Goal: Task Accomplishment & Management: Use online tool/utility

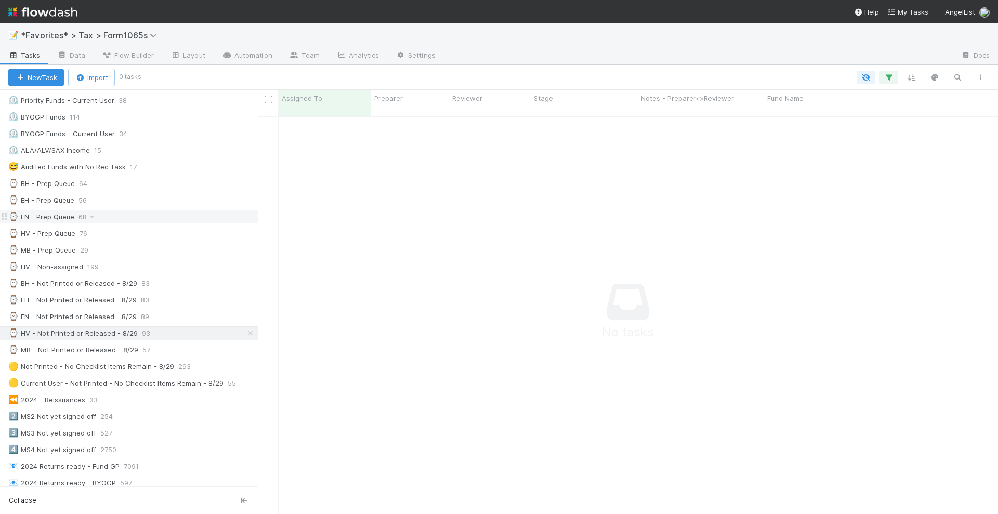
scroll to position [195, 0]
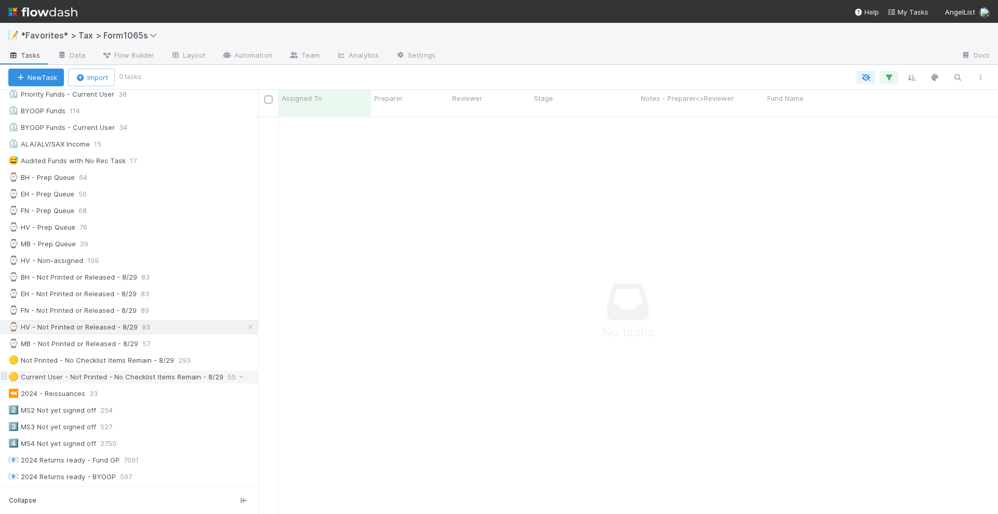
click at [160, 371] on div "🟡 Current User - Not Printed - No Checklist Items Remain - 8/29" at bounding box center [115, 377] width 215 height 13
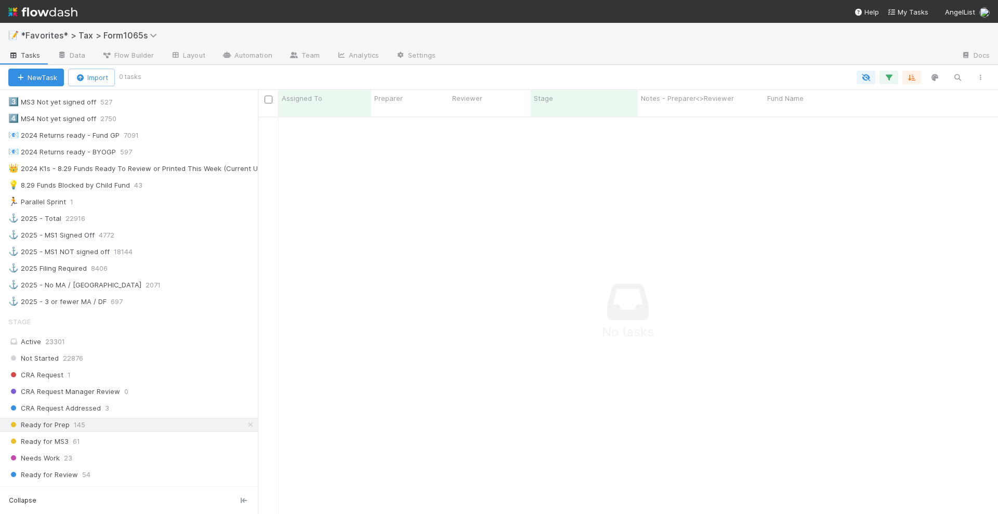
scroll to position [715, 0]
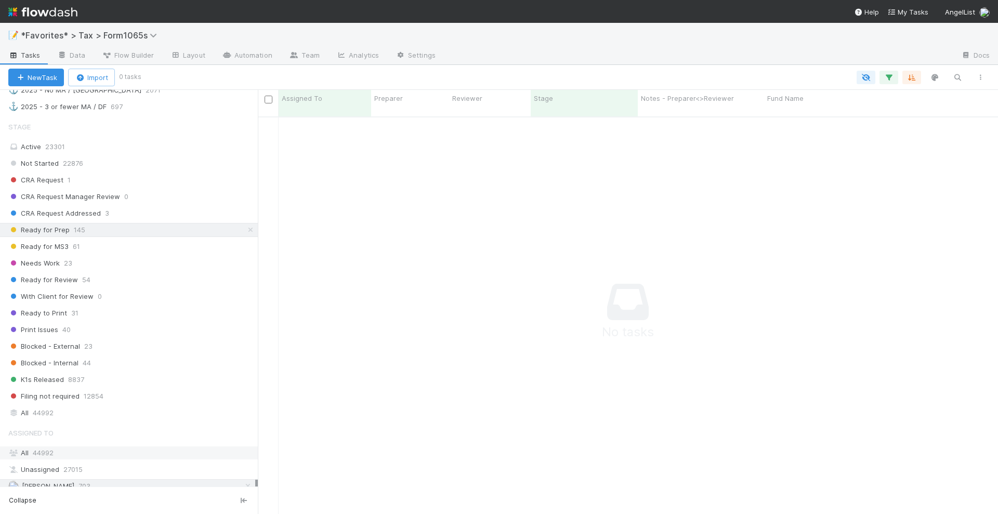
click at [86, 447] on div "All 44992" at bounding box center [131, 453] width 247 height 13
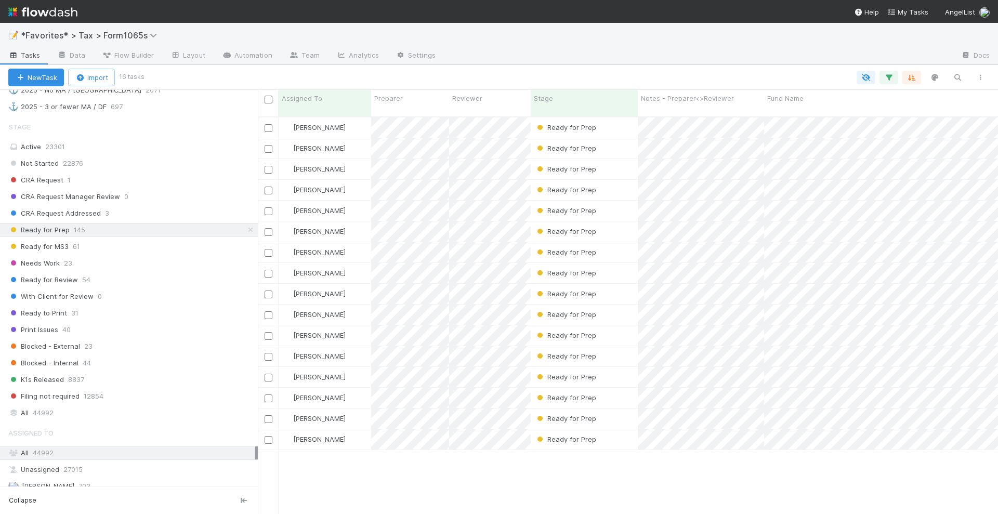
scroll to position [396, 731]
click at [132, 257] on div "Needs Work 23" at bounding box center [133, 263] width 250 height 13
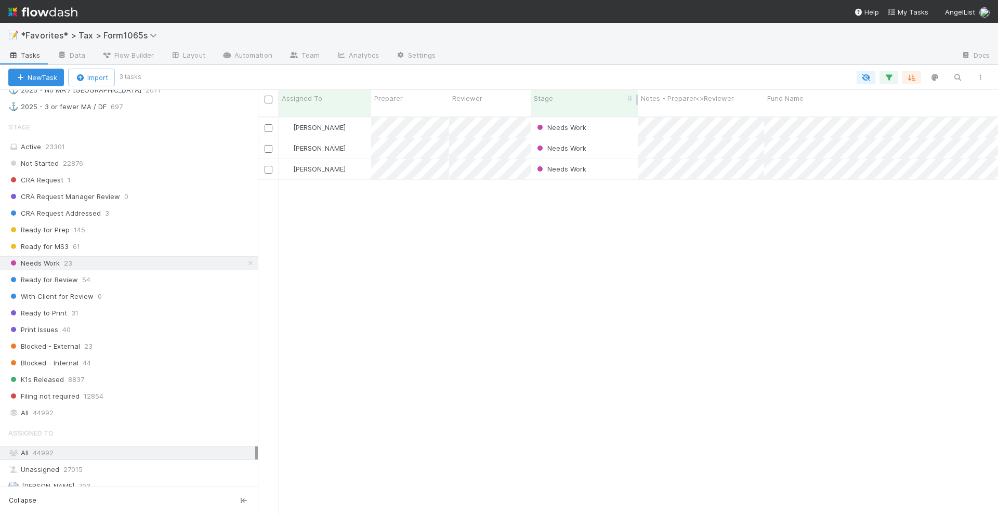
scroll to position [396, 731]
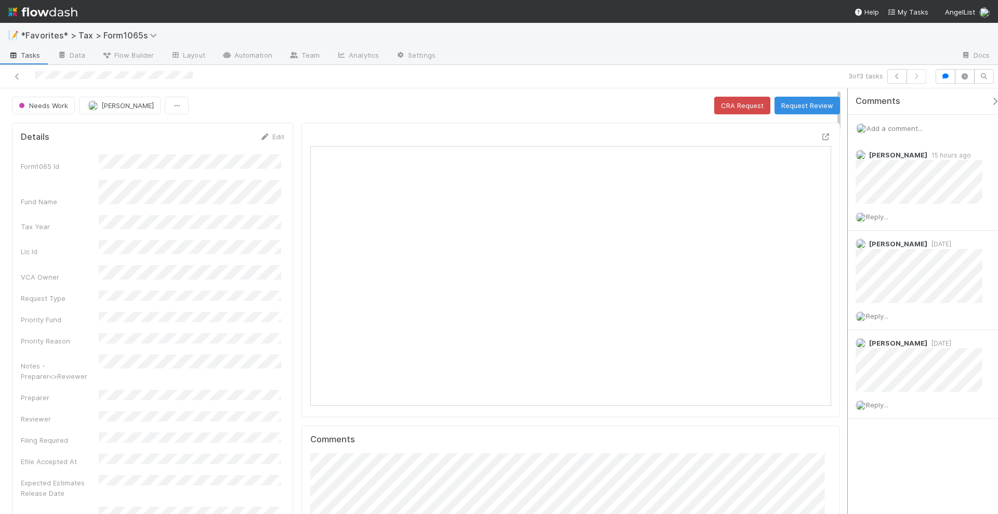
scroll to position [202, 251]
click at [821, 136] on icon at bounding box center [826, 137] width 10 height 7
click at [817, 112] on button "Request Review" at bounding box center [808, 106] width 66 height 18
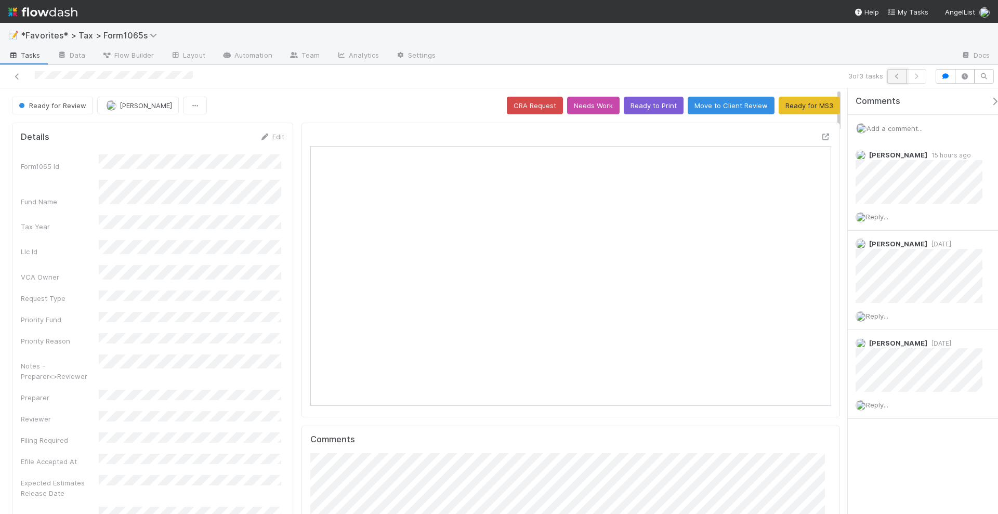
click at [892, 73] on button "button" at bounding box center [898, 76] width 20 height 15
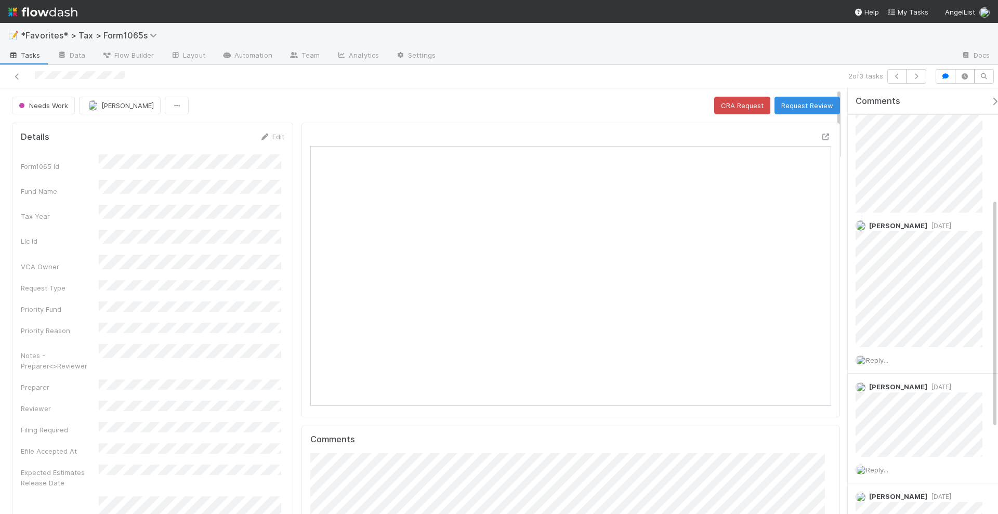
scroll to position [195, 0]
click at [902, 78] on icon "button" at bounding box center [897, 76] width 10 height 6
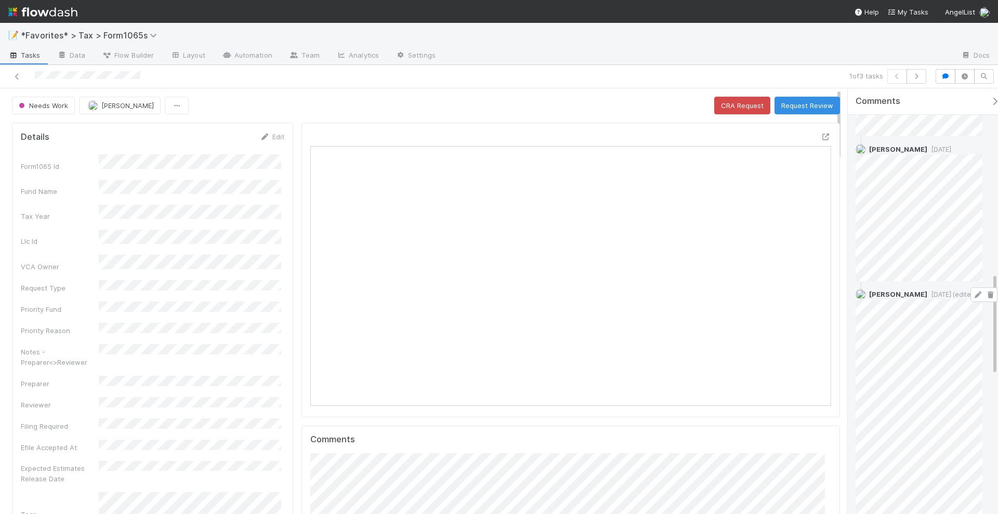
click at [973, 292] on icon at bounding box center [978, 295] width 10 height 7
click at [821, 135] on icon at bounding box center [826, 137] width 10 height 7
click at [56, 108] on span "Needs Work" at bounding box center [42, 105] width 51 height 8
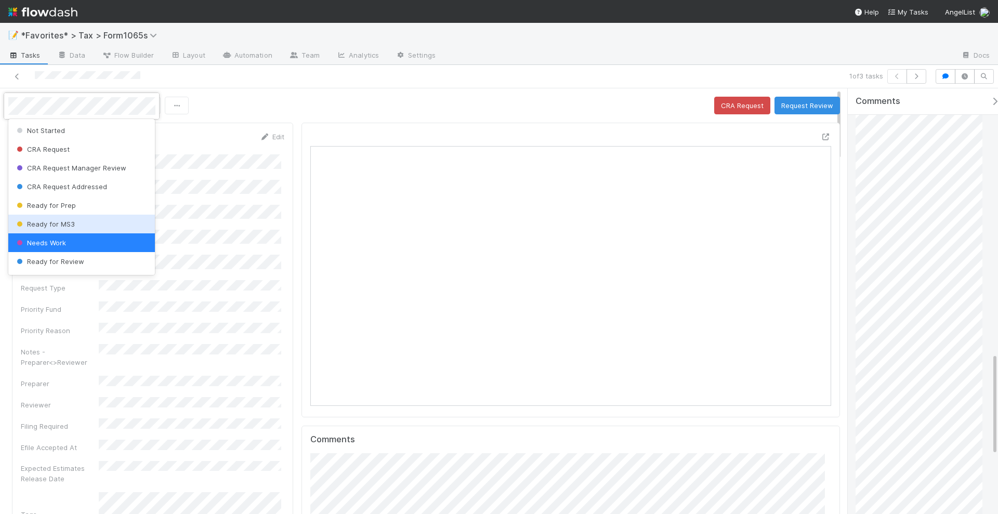
click at [71, 225] on span "Ready for MS3" at bounding box center [45, 224] width 60 height 8
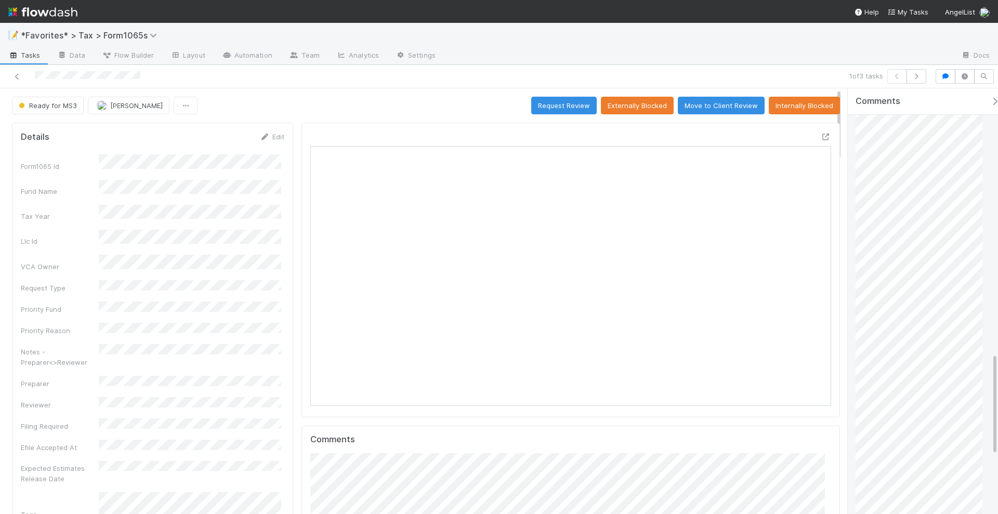
click at [377, 108] on div "Ready for MS3 Helen Vo Request Review Externally Blocked Move to Client Review …" at bounding box center [426, 106] width 828 height 18
click at [490, 81] on div "1 of 3 tasks" at bounding box center [701, 76] width 462 height 15
click at [567, 102] on button "Request Review" at bounding box center [564, 106] width 66 height 18
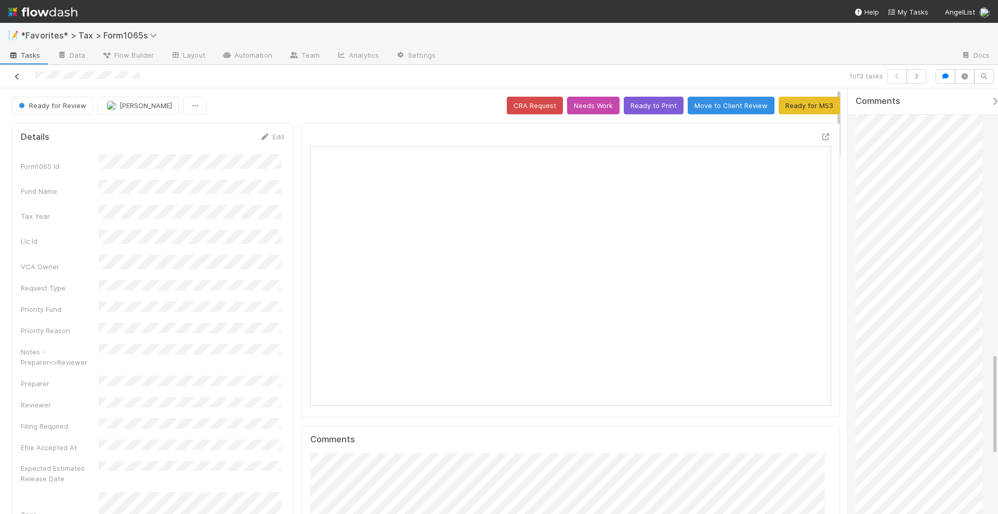
click at [16, 74] on icon at bounding box center [17, 76] width 10 height 7
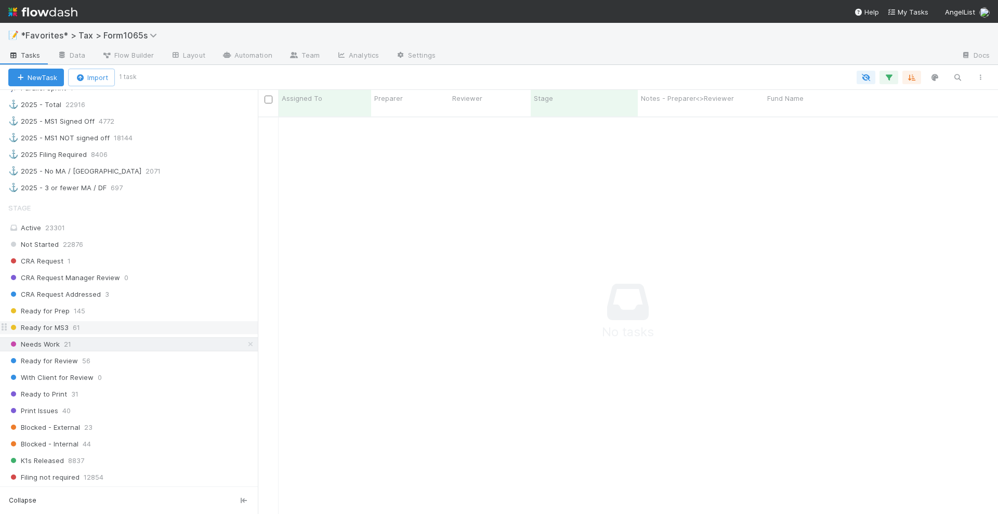
scroll to position [585, 0]
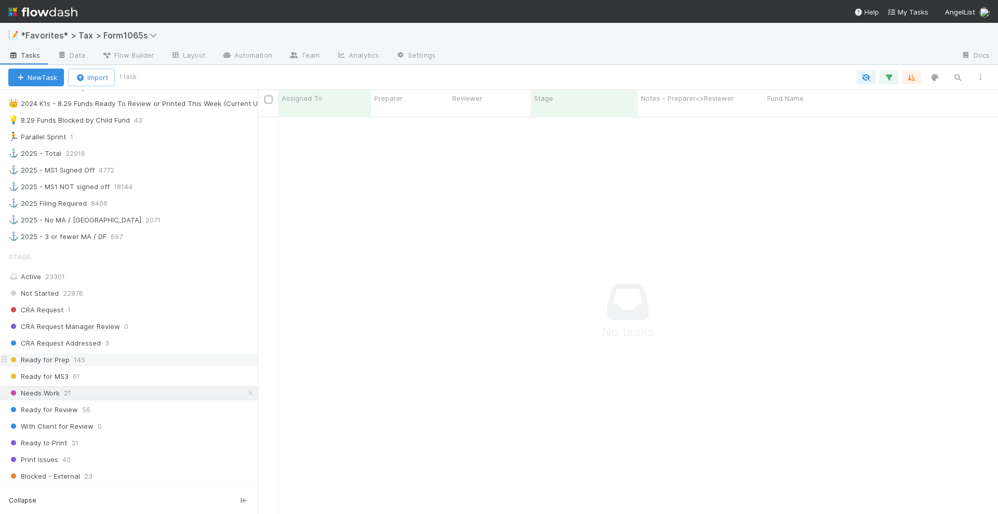
click at [97, 354] on div "Ready for Prep 145" at bounding box center [133, 360] width 250 height 13
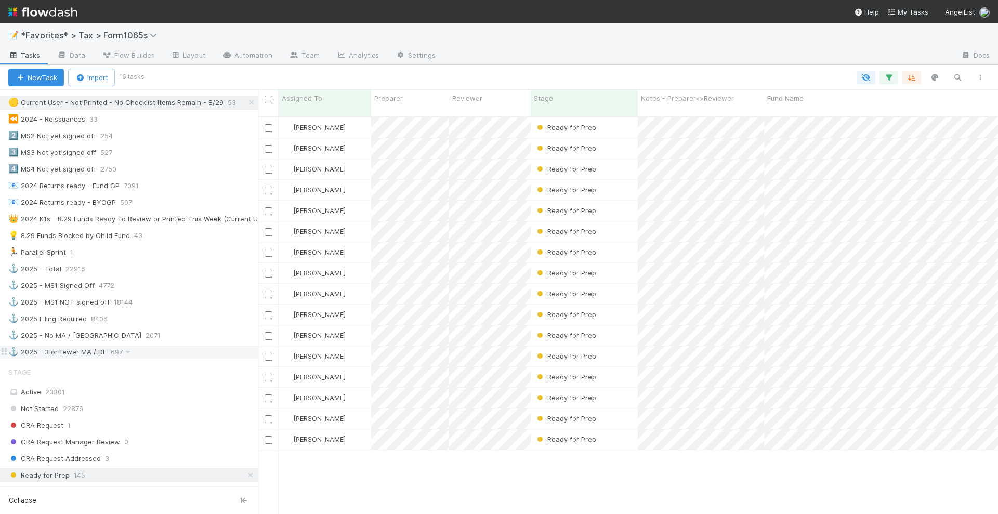
scroll to position [455, 0]
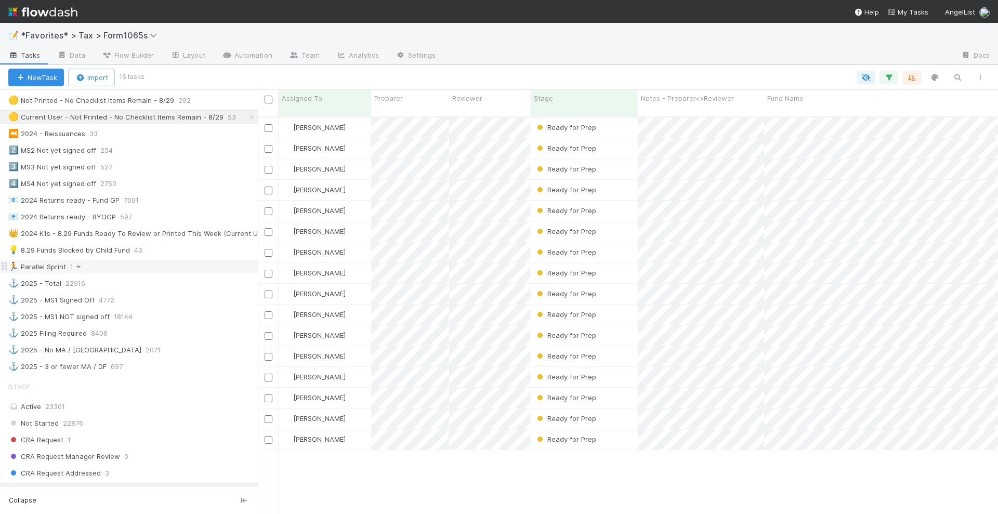
click at [78, 264] on icon at bounding box center [78, 267] width 10 height 7
click at [111, 329] on span "Delete this view" at bounding box center [122, 332] width 53 height 8
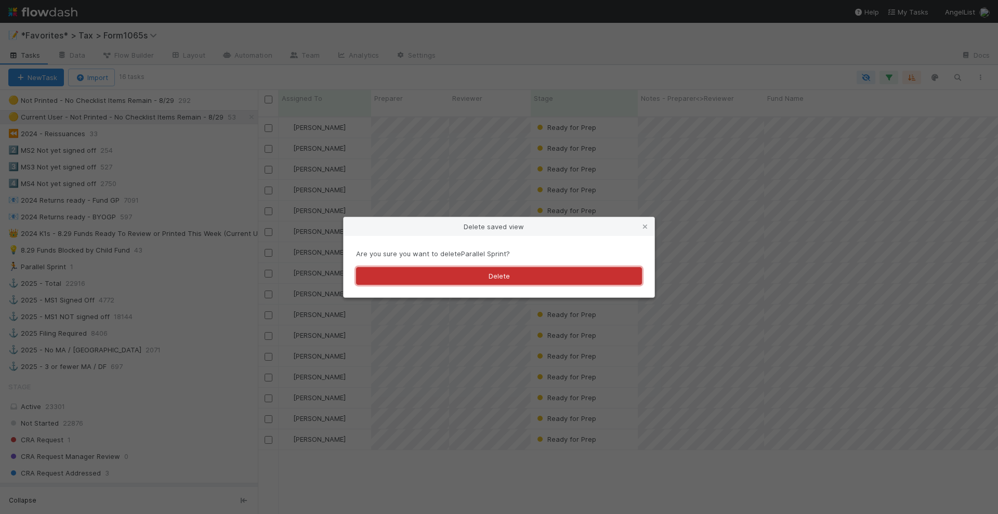
click at [437, 271] on button "Delete" at bounding box center [499, 276] width 286 height 18
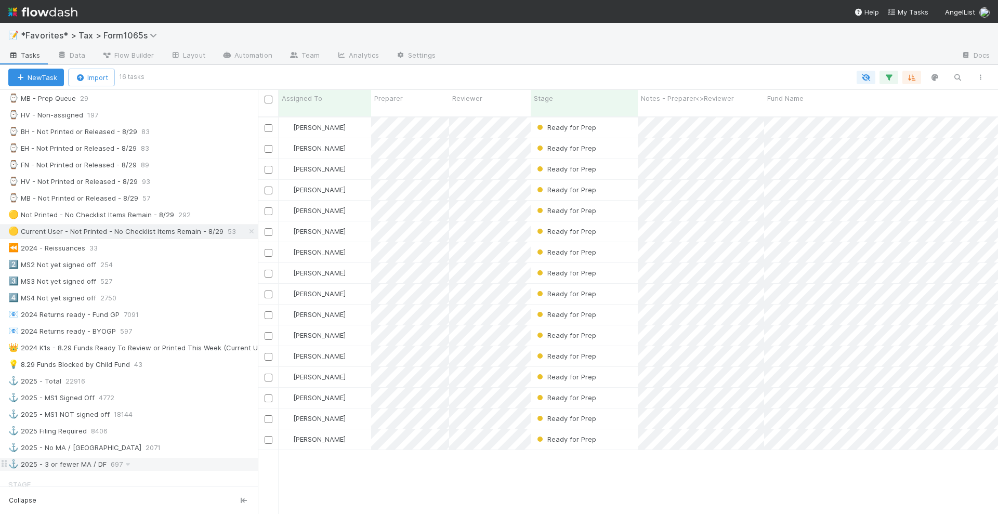
scroll to position [325, 0]
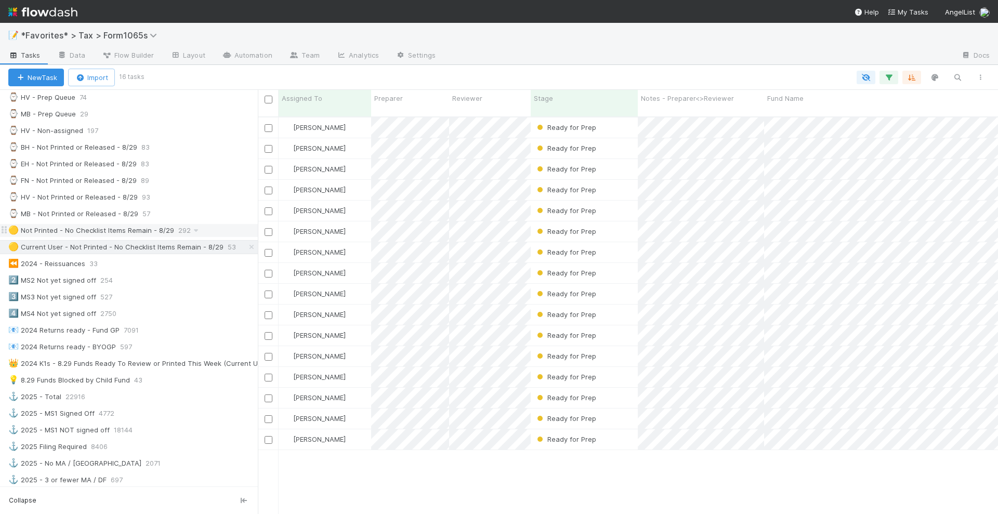
click at [105, 224] on div "🟡 Not Printed - No Checklist Items Remain - 8/29" at bounding box center [91, 230] width 166 height 13
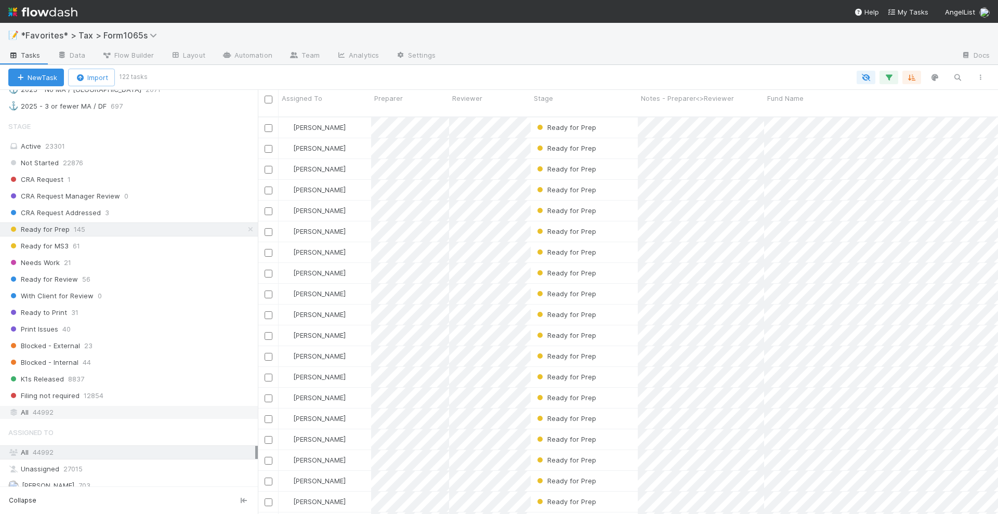
scroll to position [715, 0]
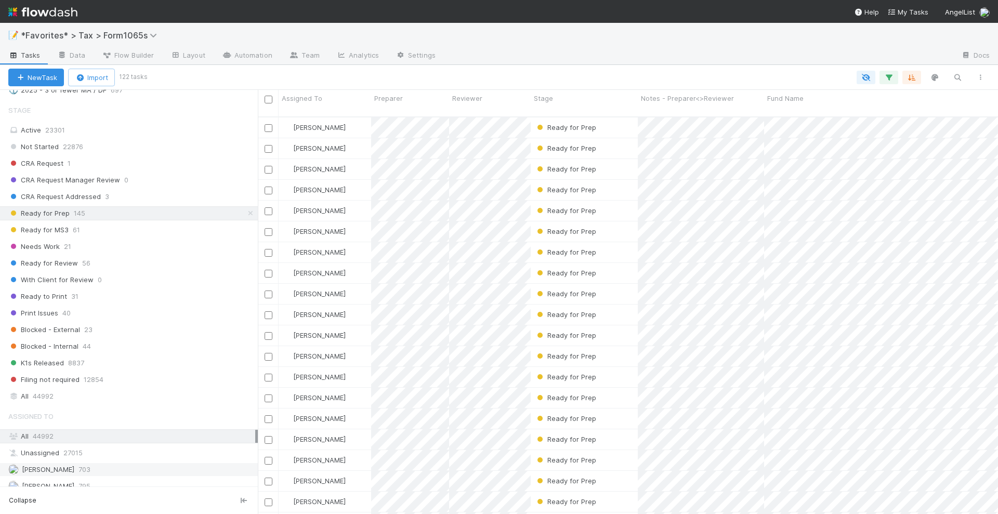
click at [39, 463] on span "[PERSON_NAME]" at bounding box center [41, 469] width 66 height 13
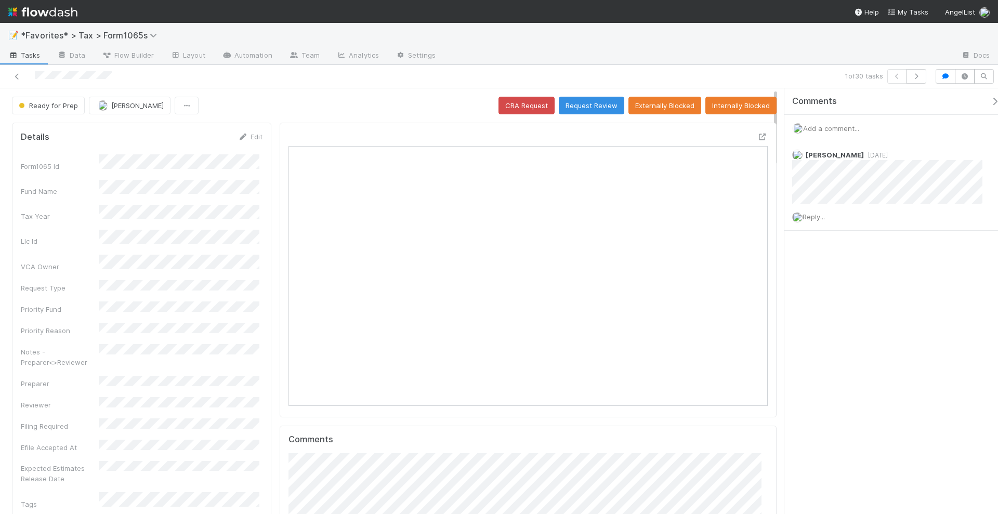
scroll to position [202, 229]
click at [758, 134] on icon at bounding box center [763, 137] width 10 height 7
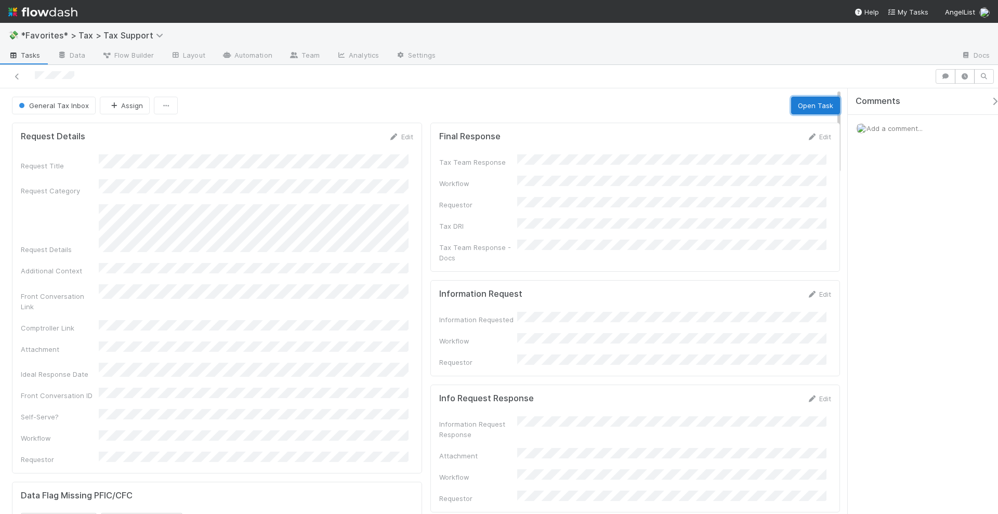
click at [792, 105] on button "Open Task" at bounding box center [815, 106] width 49 height 18
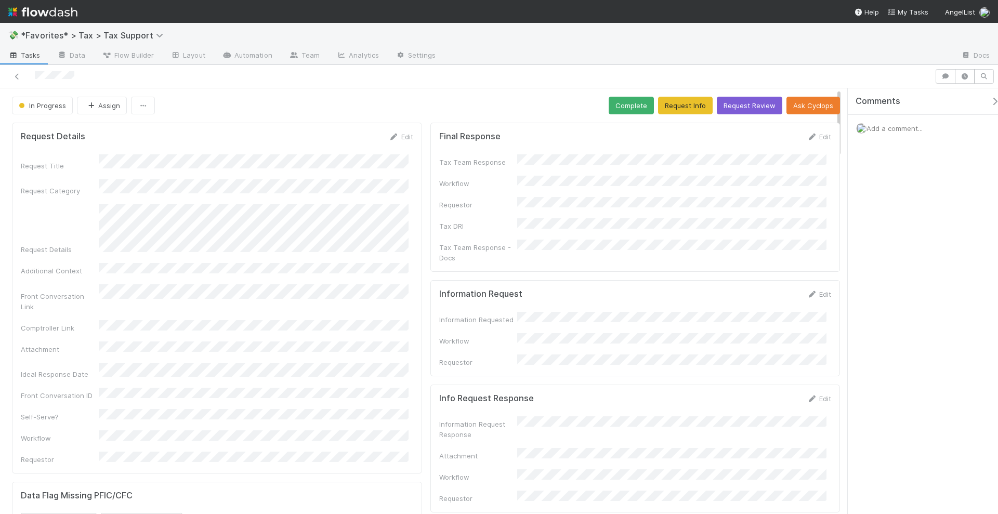
click at [809, 133] on link "Edit" at bounding box center [819, 137] width 24 height 8
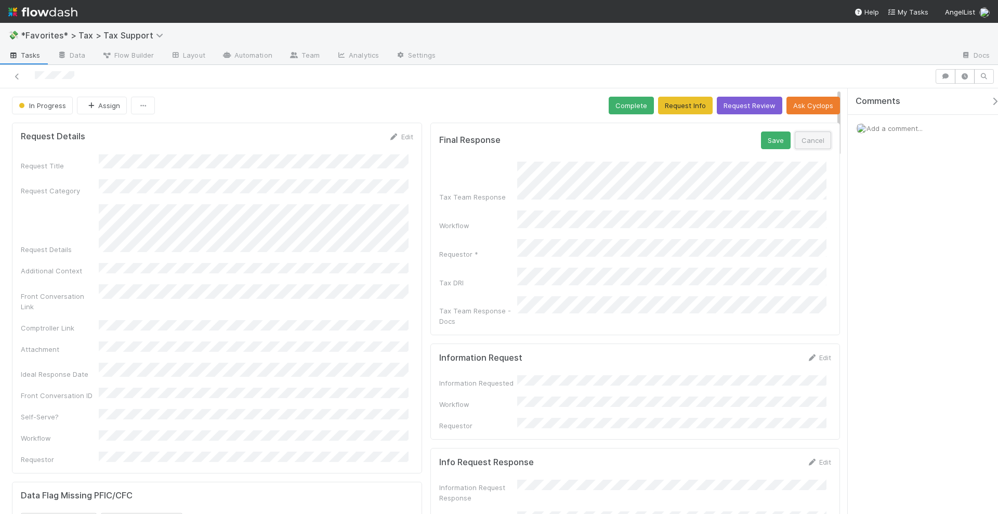
click at [812, 143] on button "Cancel" at bounding box center [813, 141] width 36 height 18
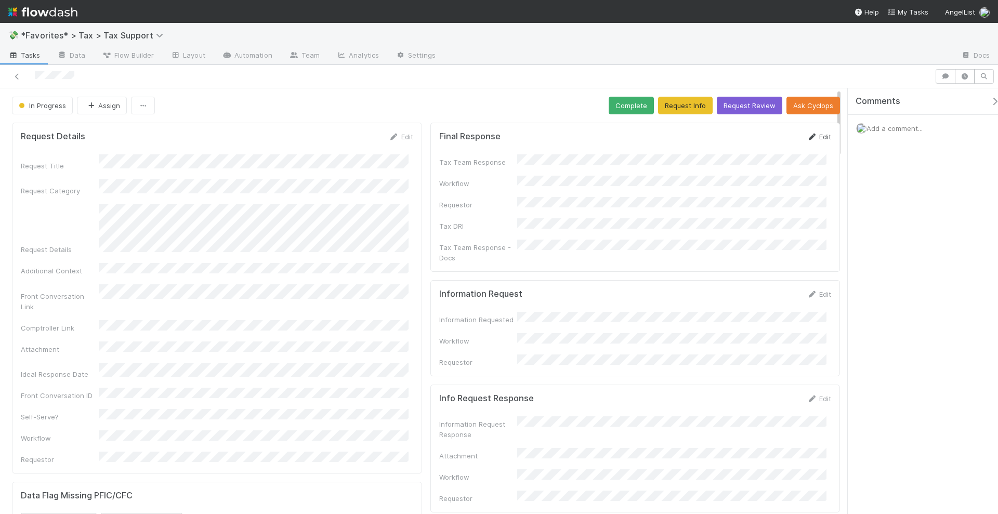
click at [813, 136] on link "Edit" at bounding box center [819, 137] width 24 height 8
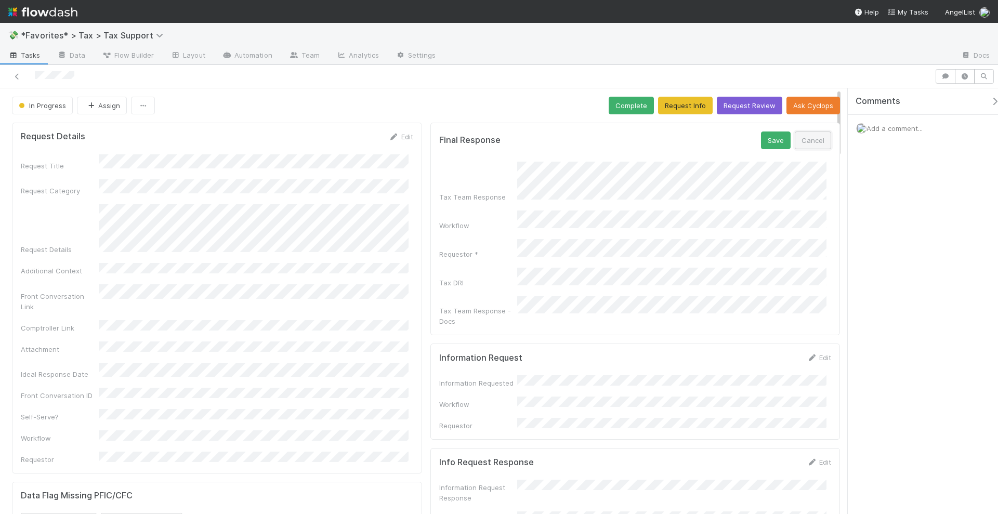
click at [805, 143] on button "Cancel" at bounding box center [813, 141] width 36 height 18
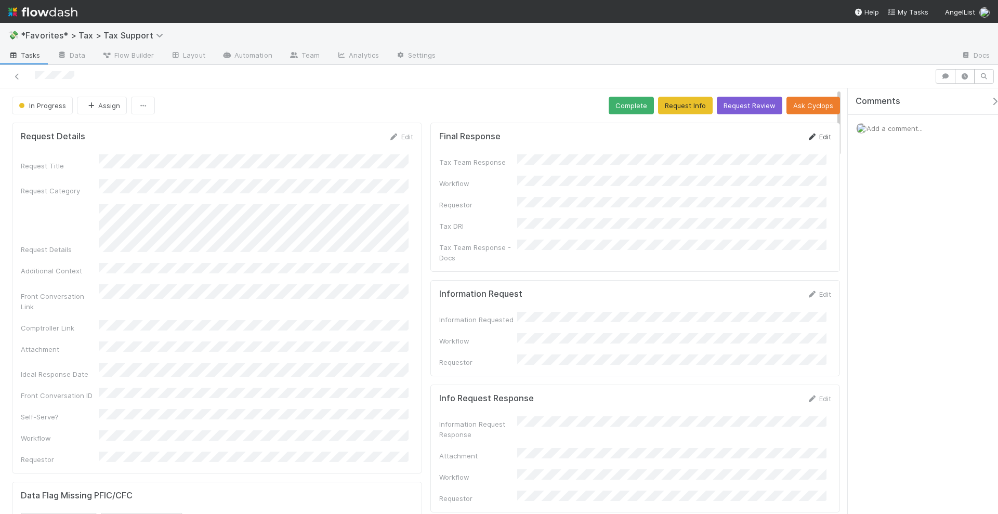
click at [809, 138] on link "Edit" at bounding box center [819, 137] width 24 height 8
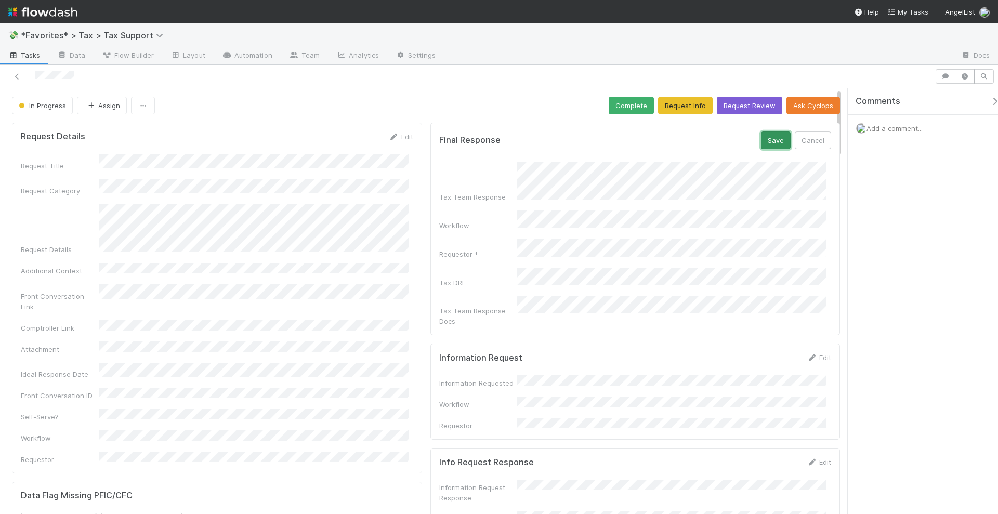
click at [765, 135] on button "Save" at bounding box center [776, 141] width 30 height 18
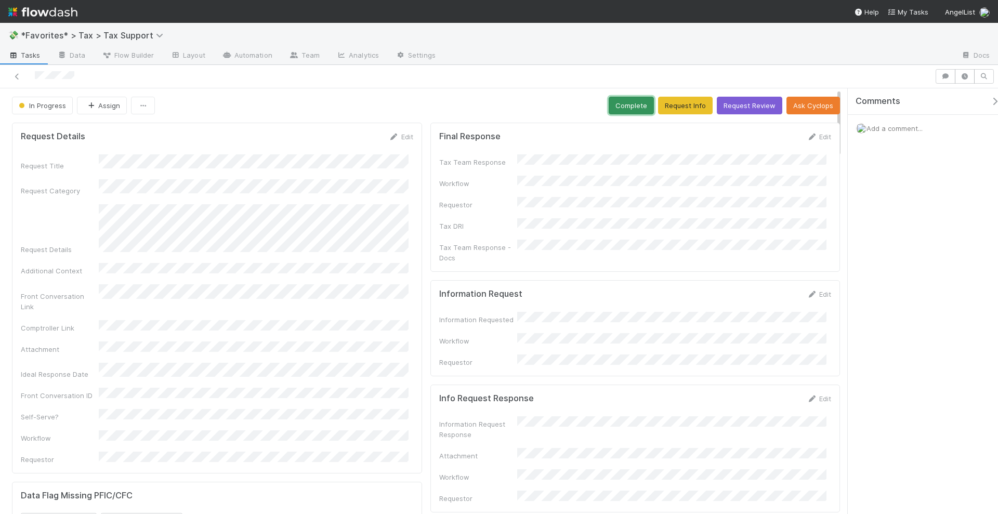
click at [615, 102] on button "Complete" at bounding box center [631, 106] width 45 height 18
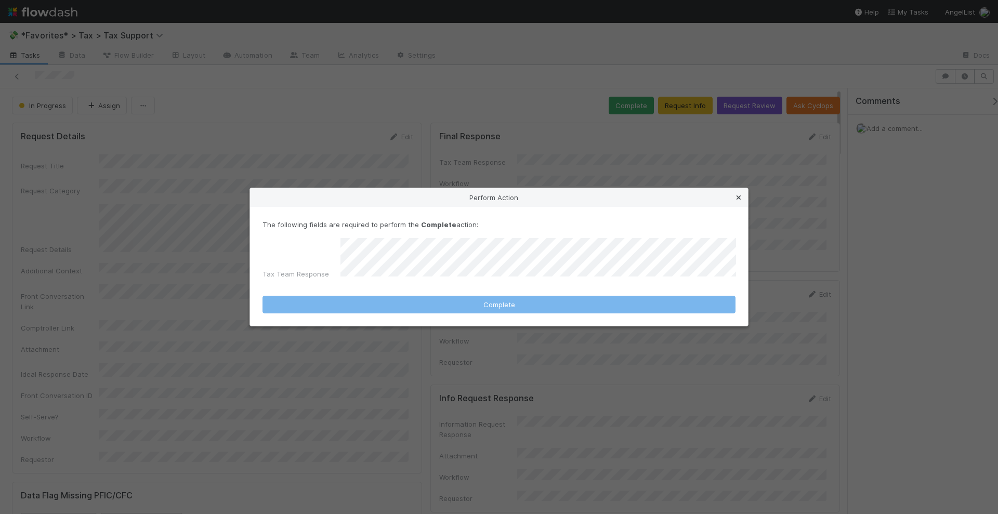
click at [737, 200] on icon at bounding box center [739, 197] width 10 height 7
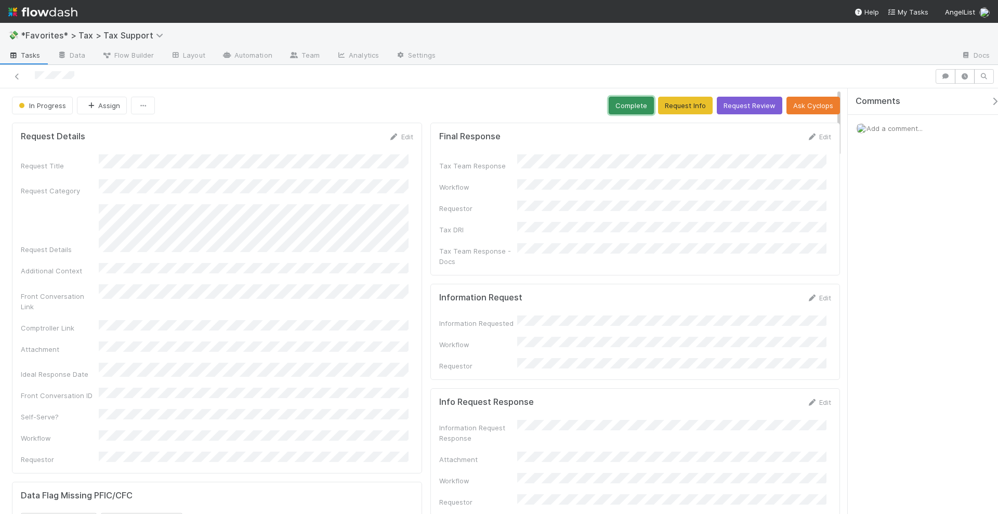
click at [609, 109] on button "Complete" at bounding box center [631, 106] width 45 height 18
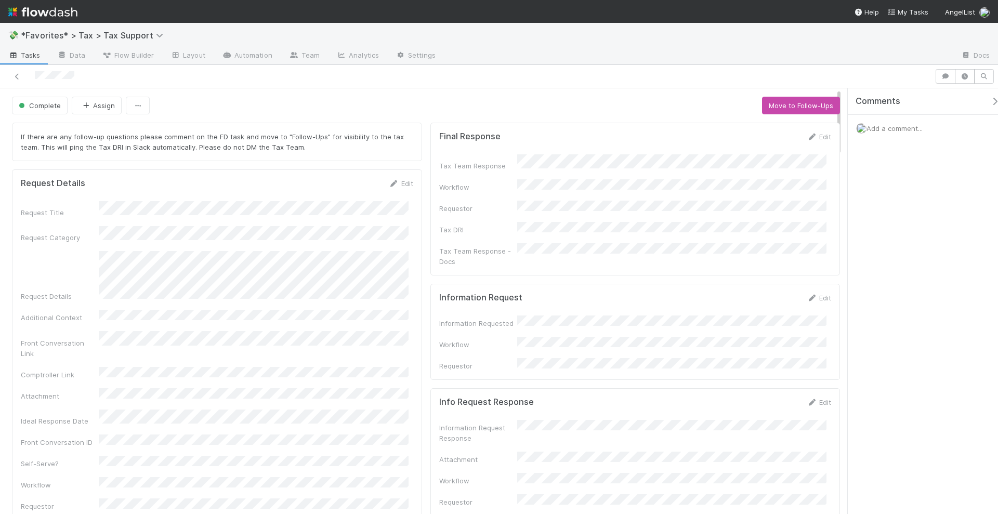
drag, startPoint x: 437, startPoint y: 108, endPoint x: 432, endPoint y: 98, distance: 11.6
click at [437, 108] on div "Complete Assign Move to Follow-Ups" at bounding box center [426, 106] width 828 height 18
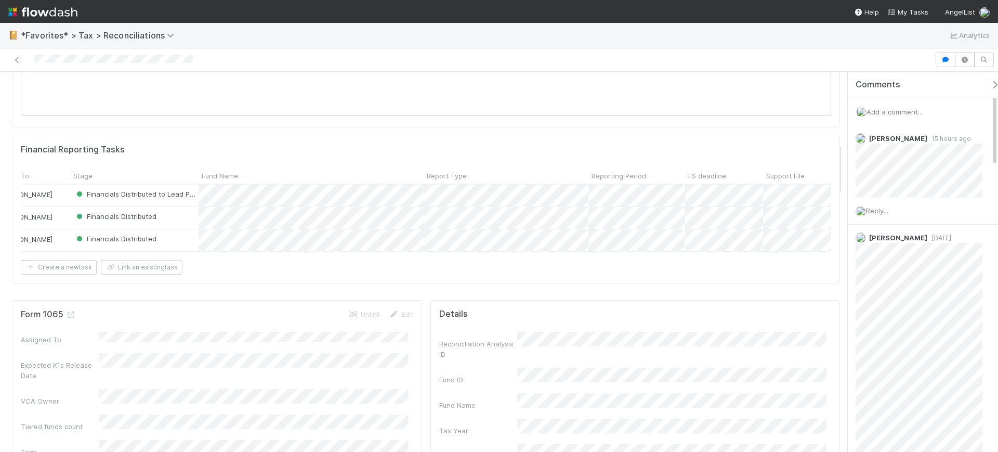
scroll to position [0, 187]
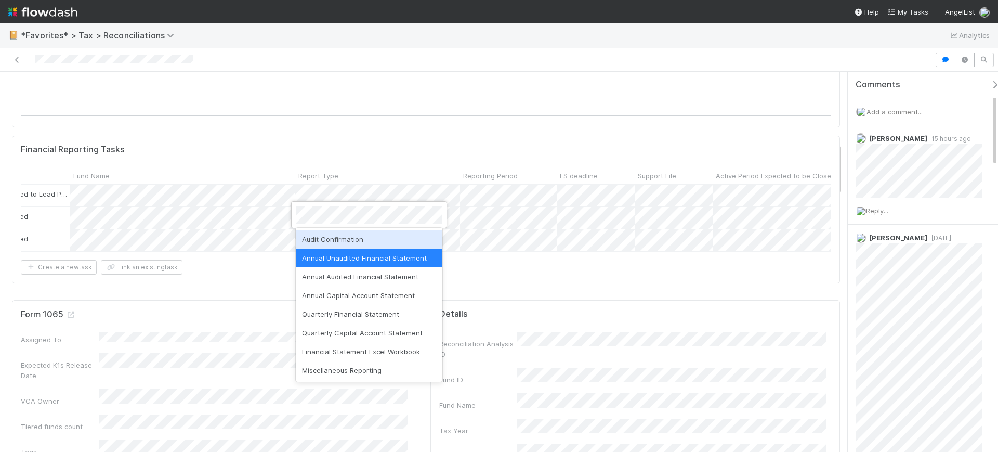
click at [528, 291] on div at bounding box center [499, 226] width 998 height 452
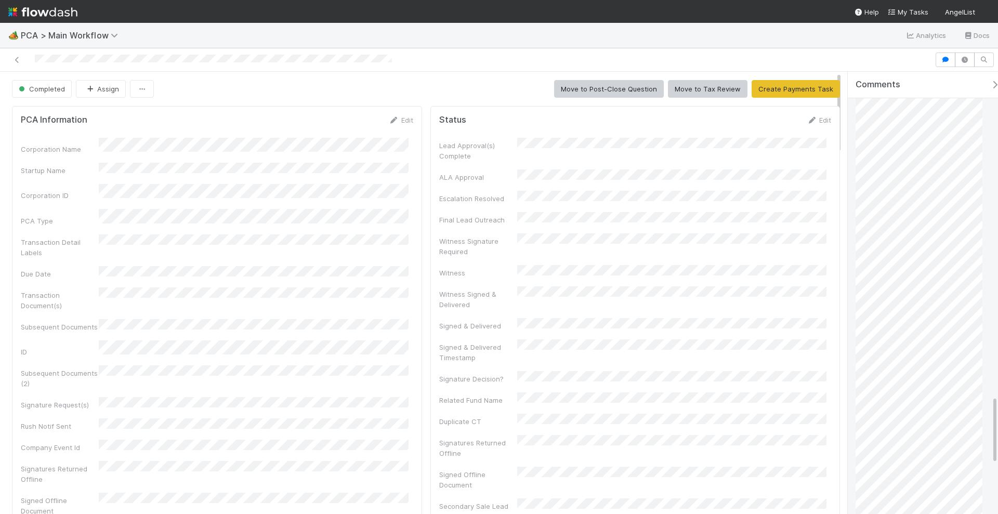
scroll to position [2035, 0]
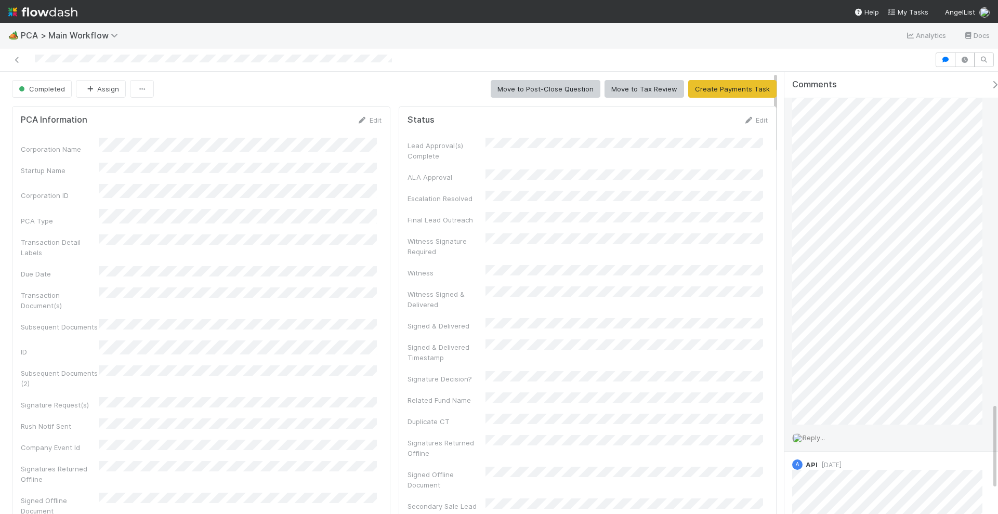
drag, startPoint x: 846, startPoint y: 224, endPoint x: 787, endPoint y: 222, distance: 59.3
click at [779, 218] on div "Comments Add a comment... Don Walker 4 months ago (edited) Reply... Michael Bin…" at bounding box center [888, 294] width 219 height 444
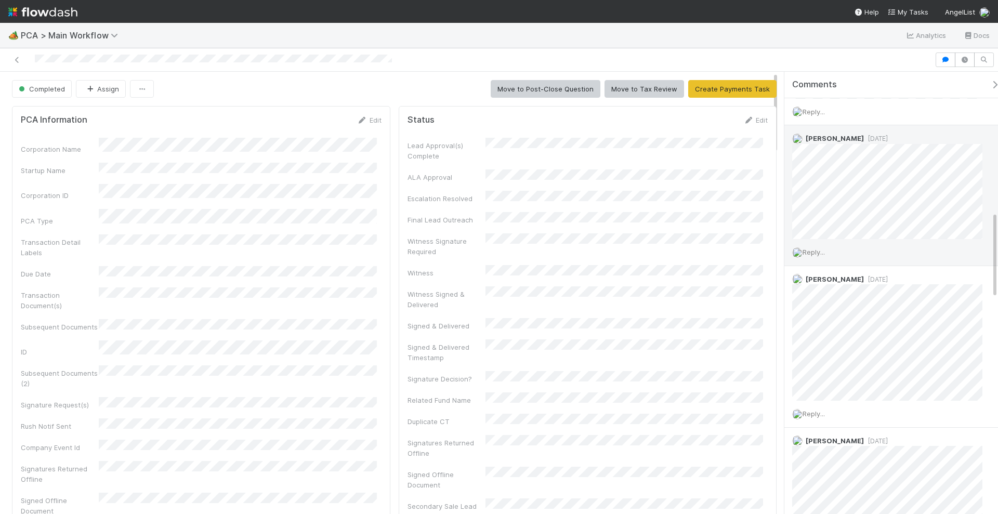
scroll to position [715, 0]
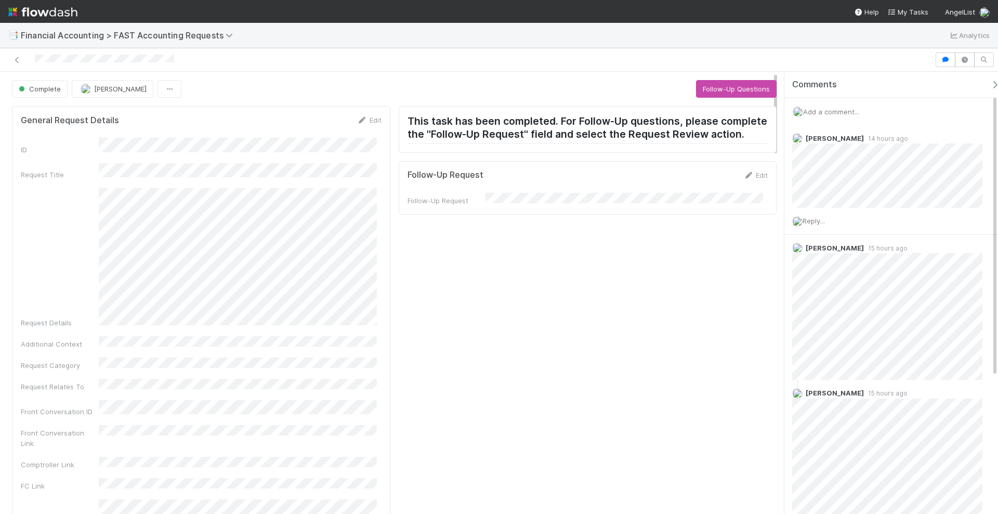
click at [840, 106] on div "Add a comment..." at bounding box center [897, 111] width 224 height 27
click at [825, 113] on span "Add a comment..." at bounding box center [831, 112] width 56 height 8
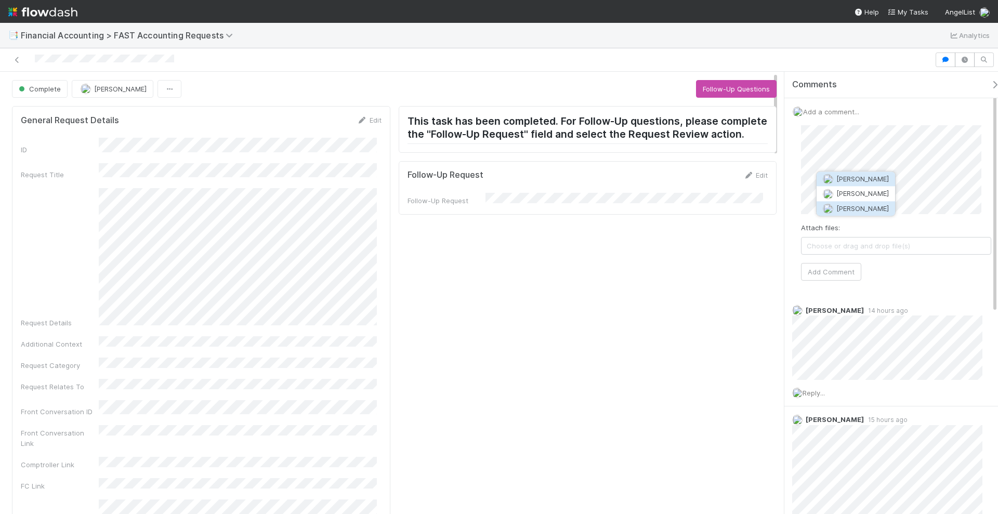
click at [864, 208] on span "[PERSON_NAME]" at bounding box center [863, 208] width 53 height 8
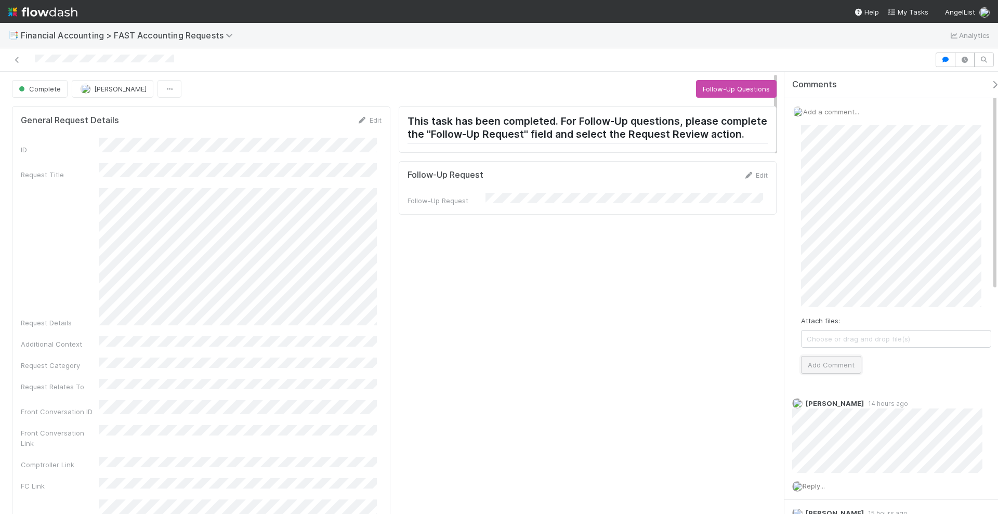
click at [848, 366] on button "Add Comment" at bounding box center [831, 365] width 60 height 18
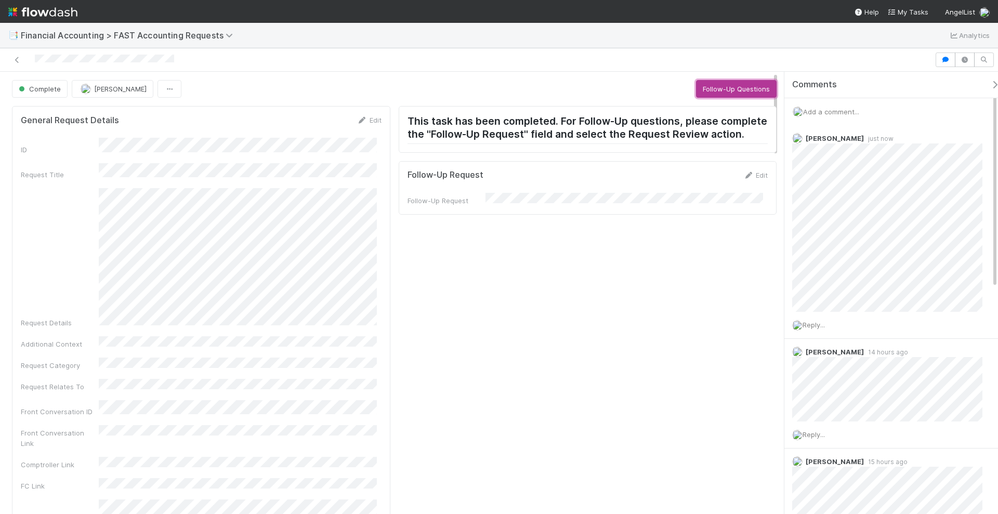
click at [731, 88] on button "Follow-Up Questions" at bounding box center [736, 89] width 81 height 18
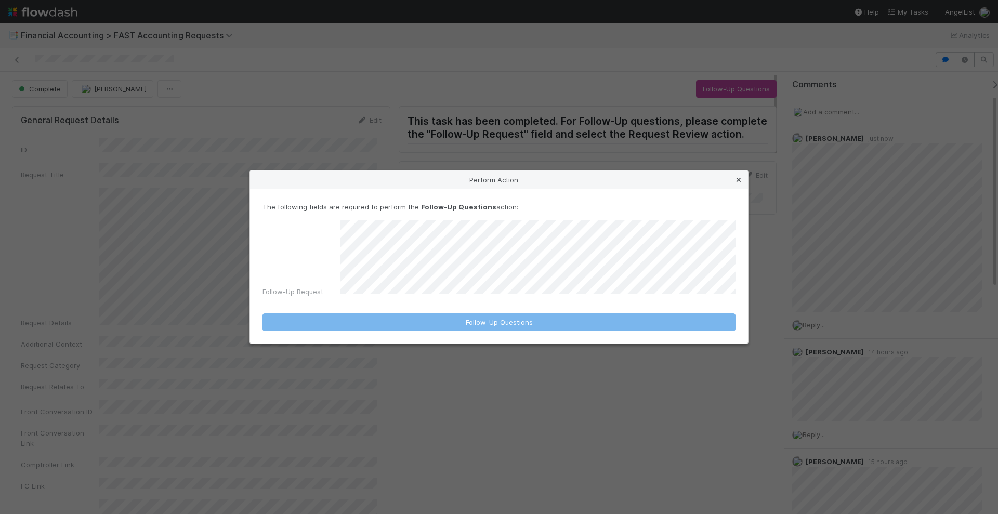
click at [738, 184] on icon at bounding box center [739, 180] width 10 height 7
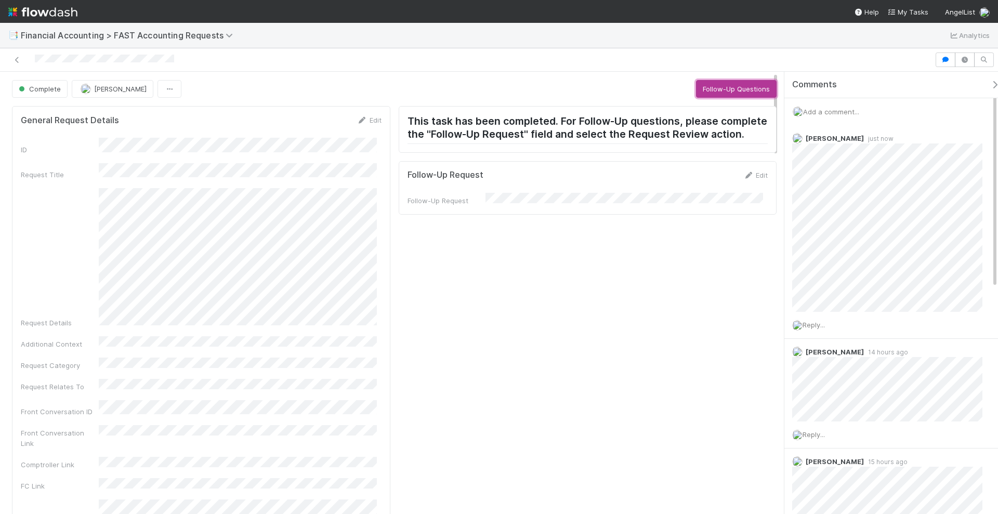
click at [720, 86] on button "Follow-Up Questions" at bounding box center [736, 89] width 81 height 18
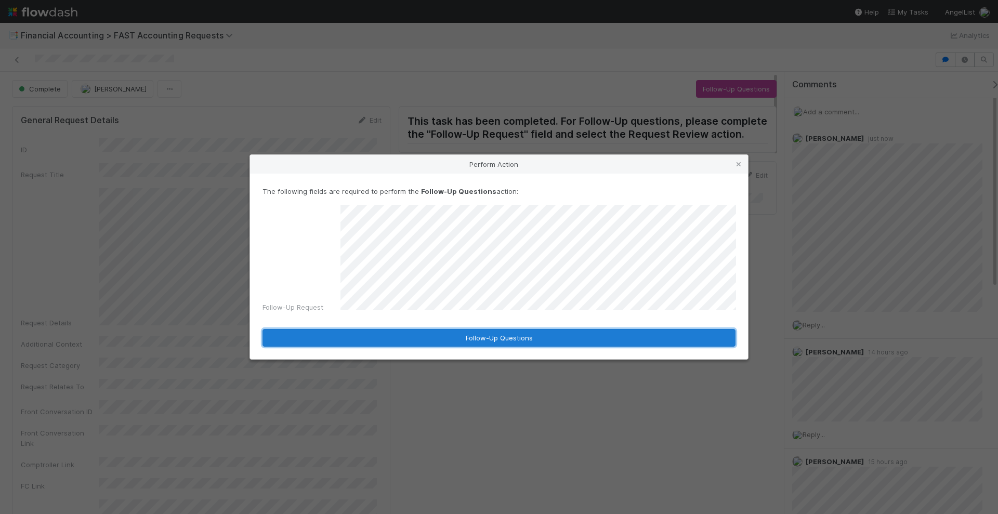
drag, startPoint x: 489, startPoint y: 341, endPoint x: 491, endPoint y: 336, distance: 5.8
click at [491, 336] on button "Follow-Up Questions" at bounding box center [499, 338] width 473 height 18
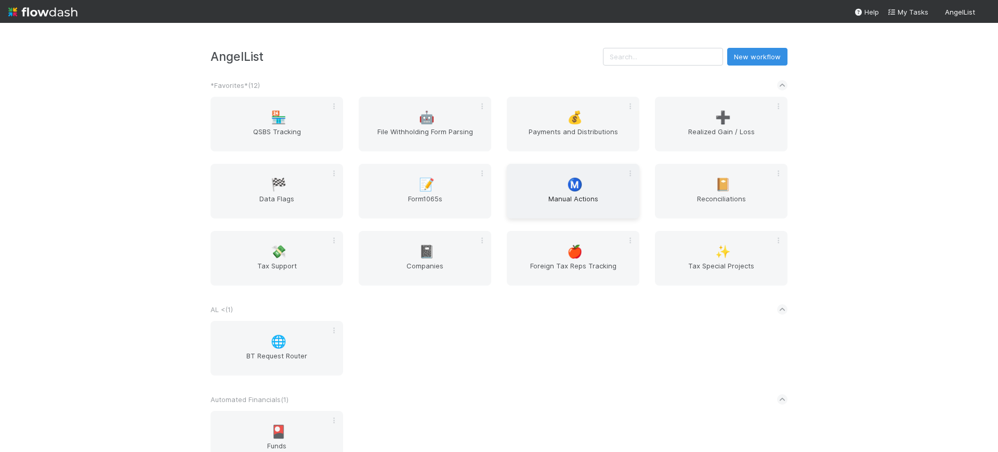
click at [570, 197] on span "Manual Actions" at bounding box center [573, 203] width 124 height 21
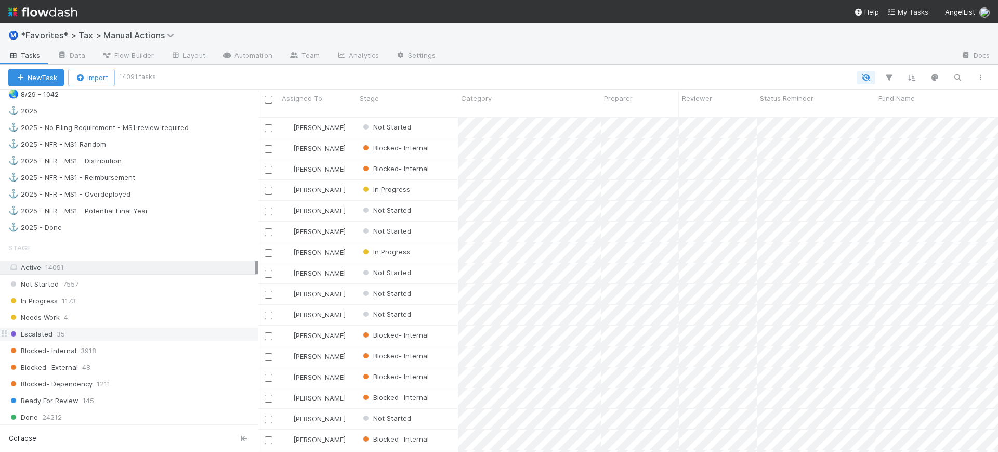
scroll to position [910, 0]
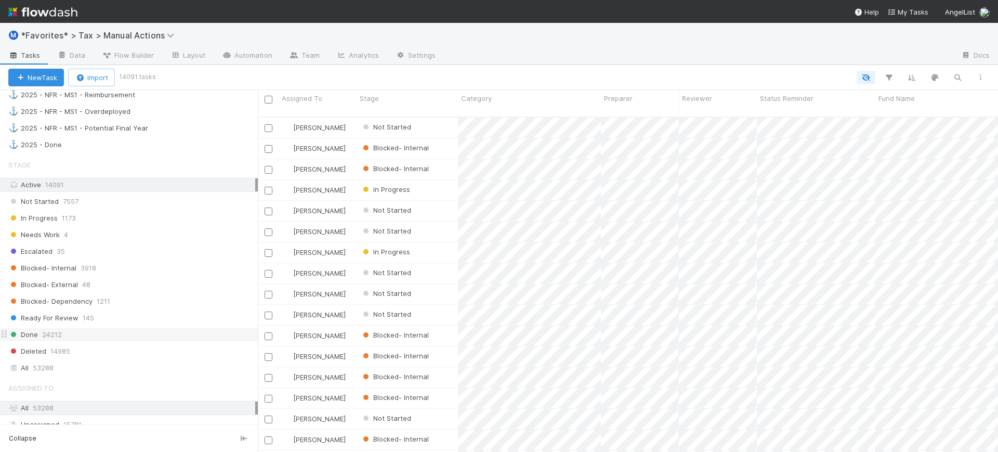
click at [78, 336] on div "Done 24212" at bounding box center [133, 334] width 250 height 13
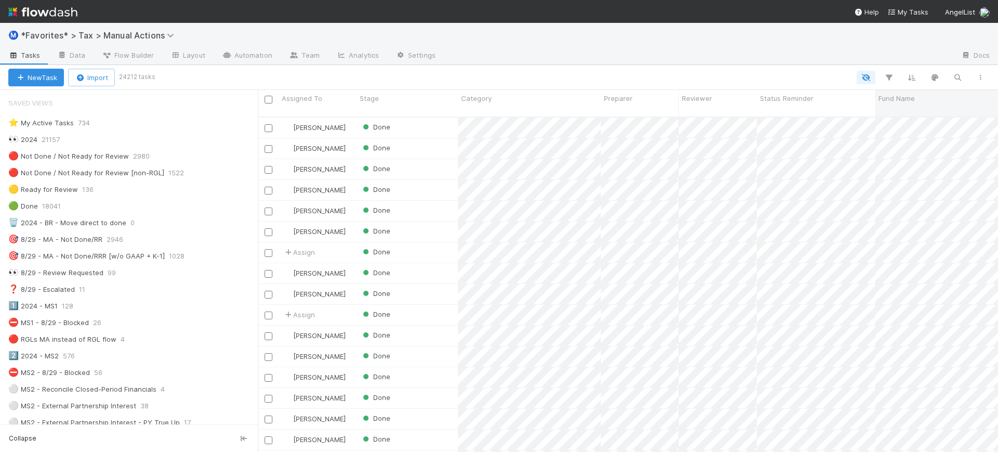
scroll to position [334, 731]
click at [889, 78] on icon "button" at bounding box center [889, 77] width 10 height 9
click at [739, 107] on button "Add Filter" at bounding box center [730, 108] width 312 height 15
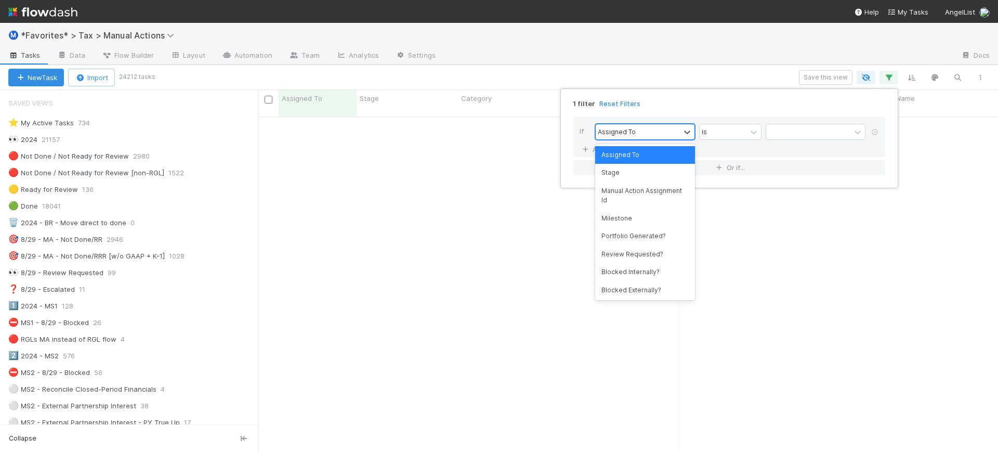
click at [653, 133] on div "Assigned To" at bounding box center [638, 131] width 84 height 15
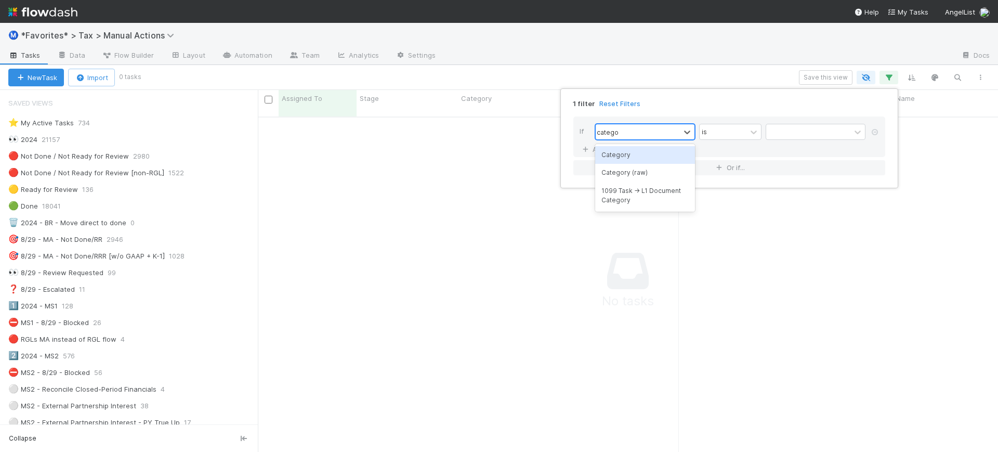
type input "categor"
click at [644, 159] on div "Category" at bounding box center [645, 155] width 100 height 18
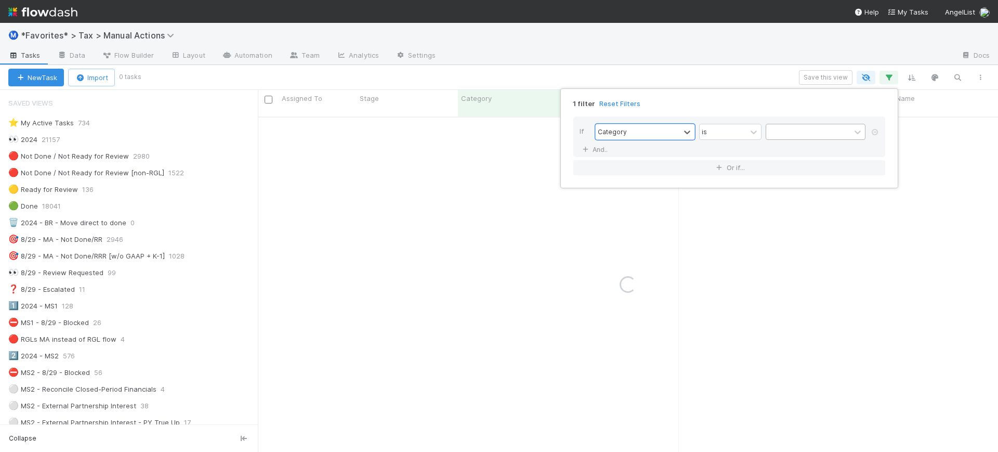
click at [801, 131] on div at bounding box center [808, 131] width 84 height 15
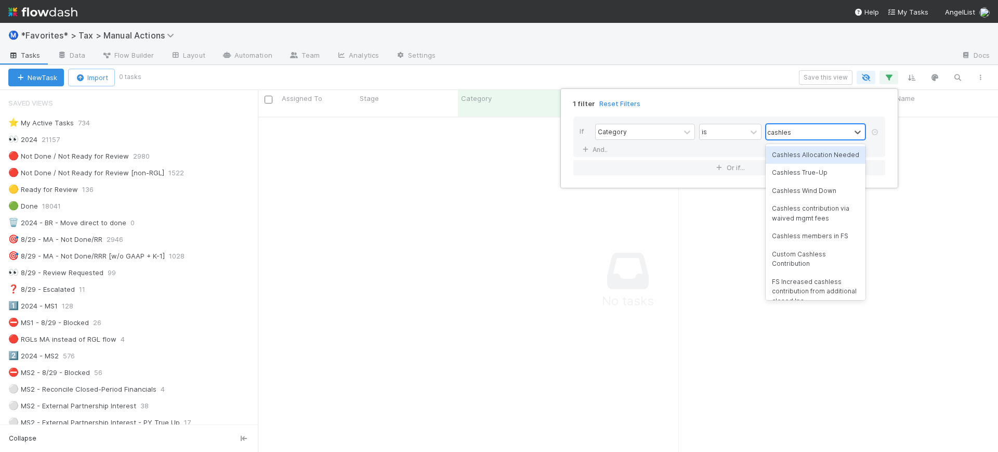
type input "cashless"
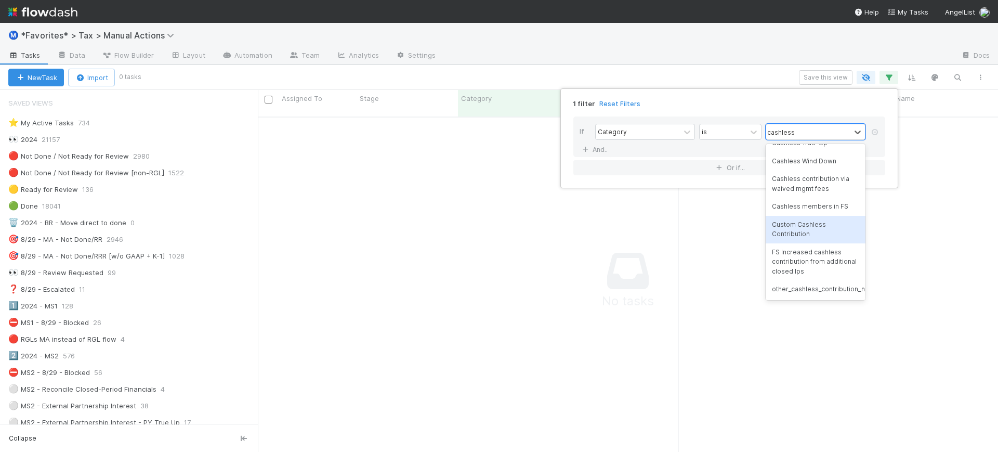
scroll to position [0, 0]
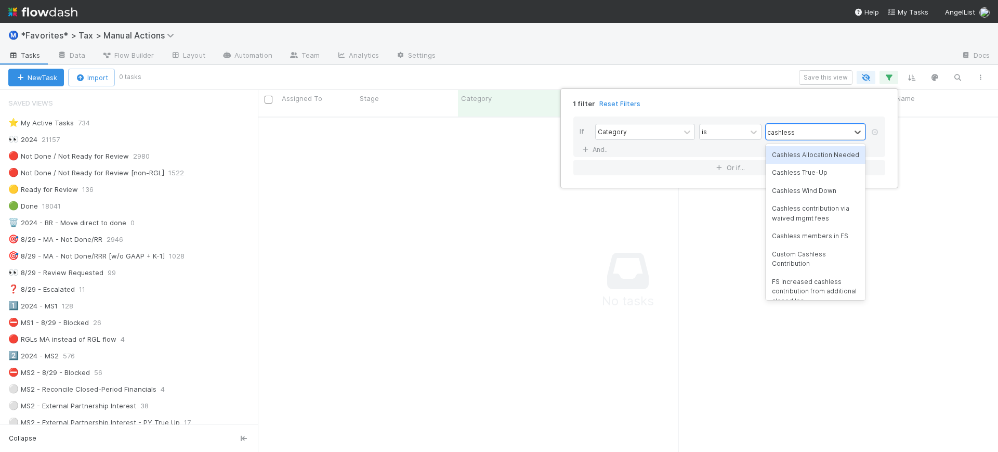
click at [822, 159] on div "Cashless Allocation Needed" at bounding box center [816, 155] width 100 height 18
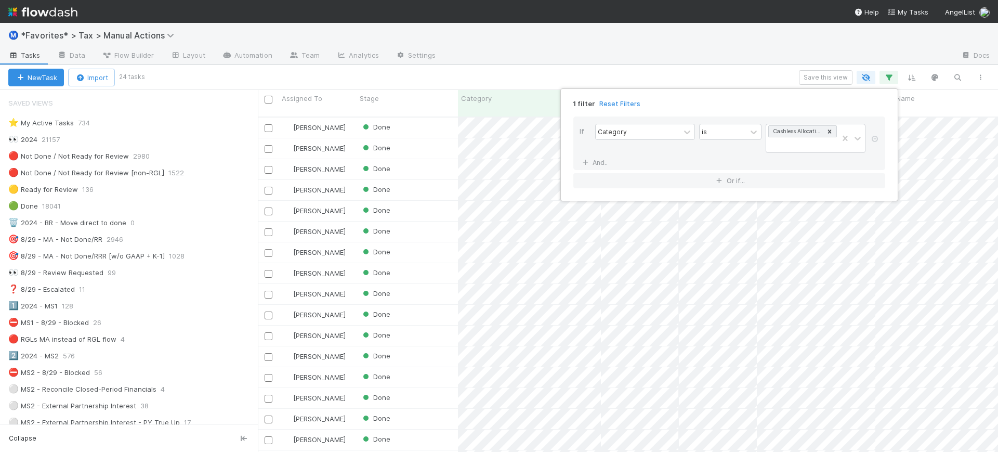
click at [683, 81] on div "1 filter Reset Filters If Category is Cashless Allocation Needed And.. Or if..." at bounding box center [499, 226] width 998 height 452
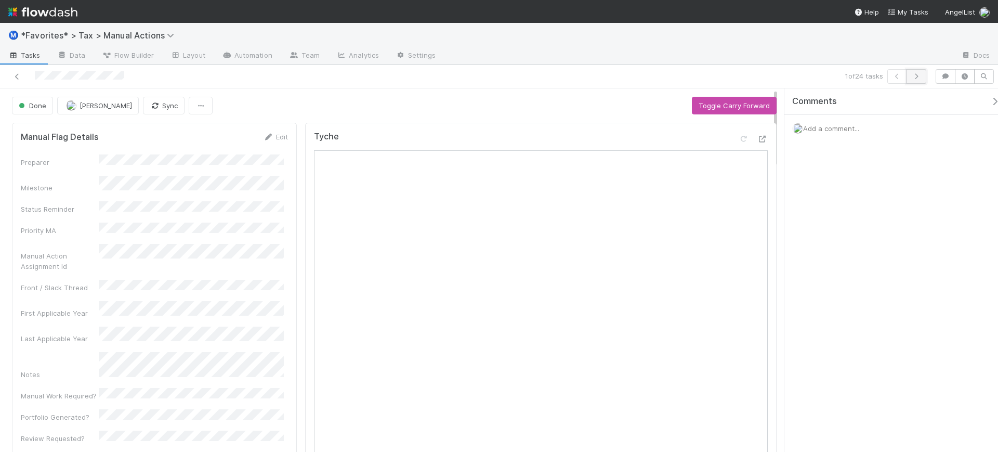
click at [917, 73] on icon "button" at bounding box center [917, 76] width 10 height 6
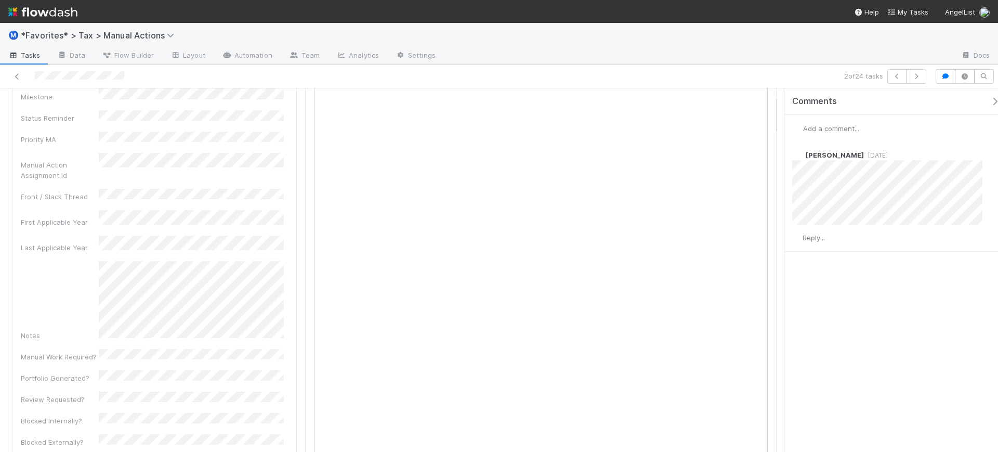
scroll to position [195, 0]
click at [916, 78] on icon "button" at bounding box center [917, 76] width 10 height 6
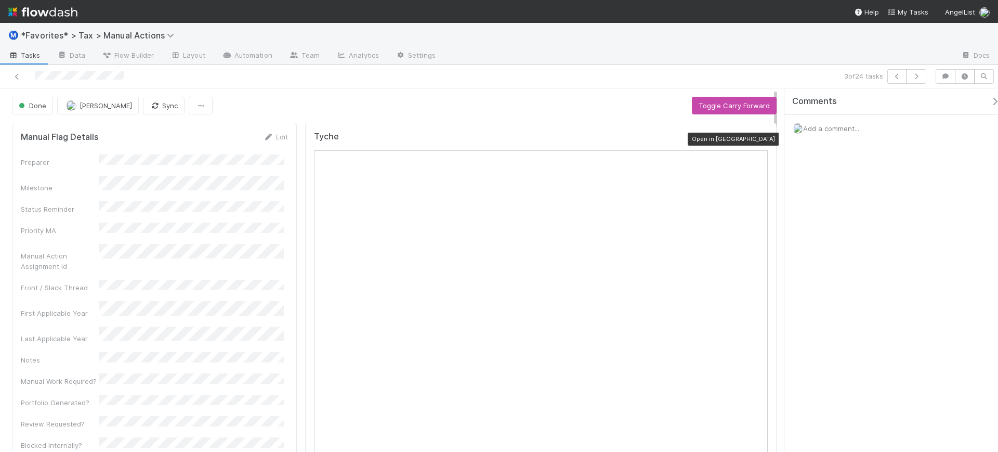
click at [758, 134] on div at bounding box center [763, 139] width 10 height 10
click at [920, 77] on icon "button" at bounding box center [917, 76] width 10 height 6
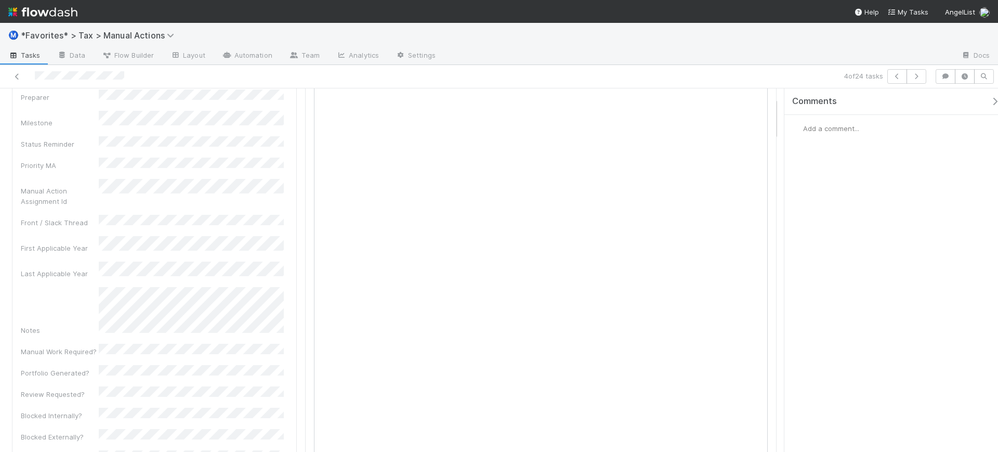
scroll to position [195, 0]
click at [924, 77] on button "button" at bounding box center [917, 76] width 20 height 15
click at [922, 75] on button "button" at bounding box center [917, 76] width 20 height 15
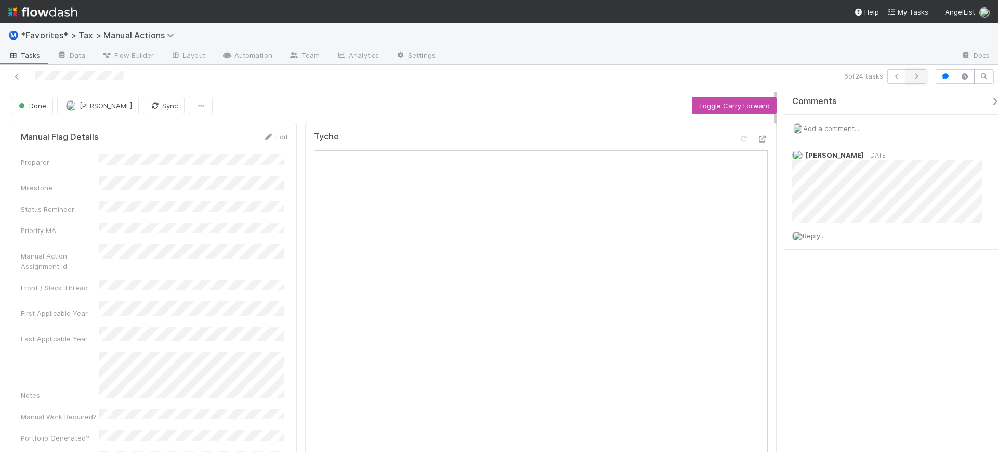
click at [923, 75] on button "button" at bounding box center [917, 76] width 20 height 15
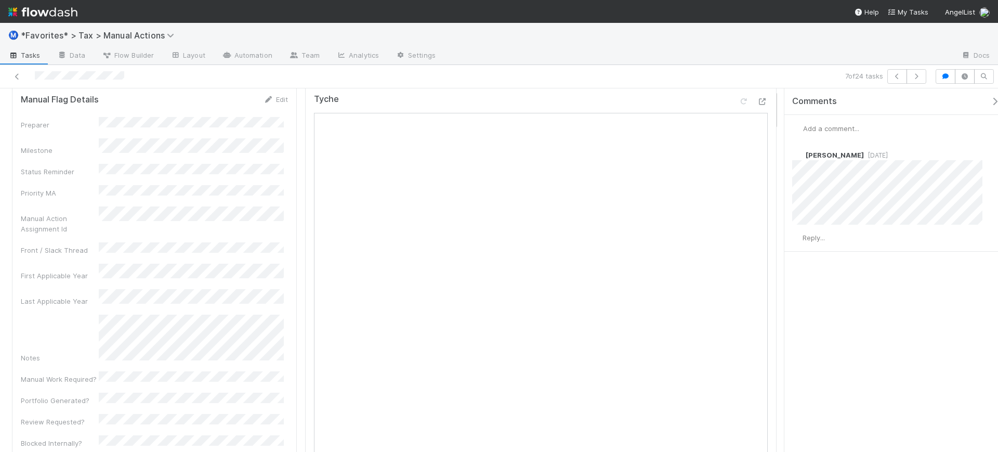
scroll to position [65, 0]
click at [915, 74] on icon "button" at bounding box center [917, 76] width 10 height 6
click at [914, 76] on icon "button" at bounding box center [917, 76] width 10 height 6
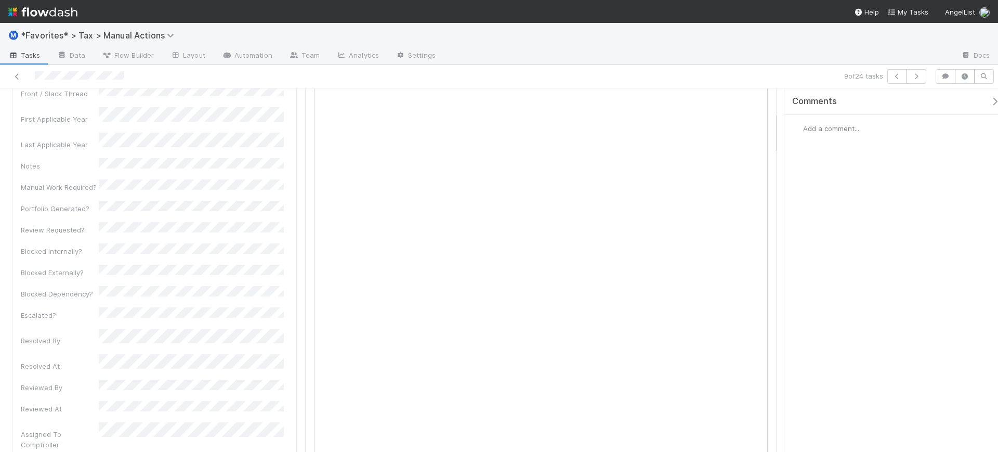
scroll to position [195, 0]
click at [915, 80] on button "button" at bounding box center [917, 76] width 20 height 15
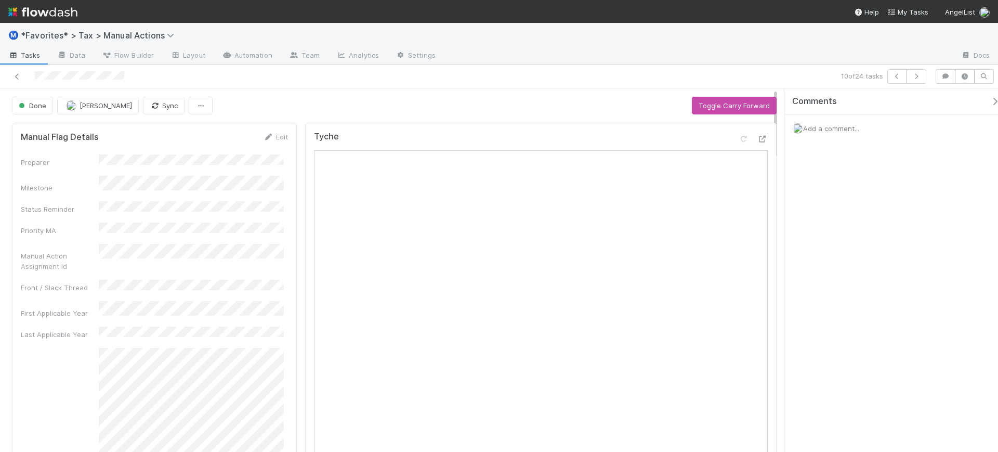
scroll to position [130, 0]
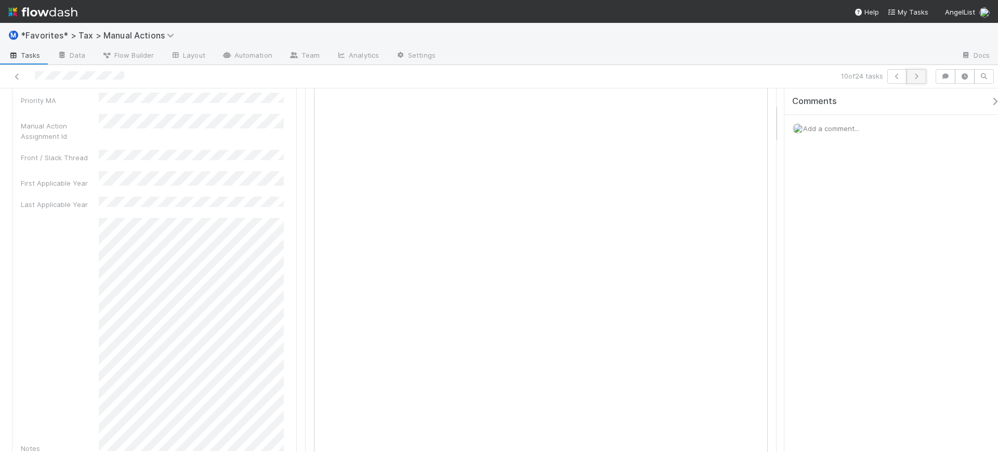
click at [917, 73] on icon "button" at bounding box center [917, 76] width 10 height 6
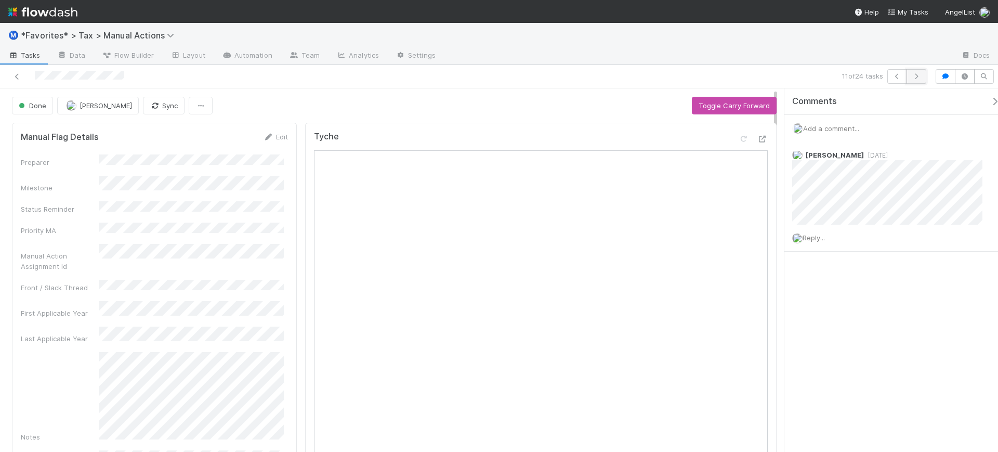
click at [911, 74] on button "button" at bounding box center [917, 76] width 20 height 15
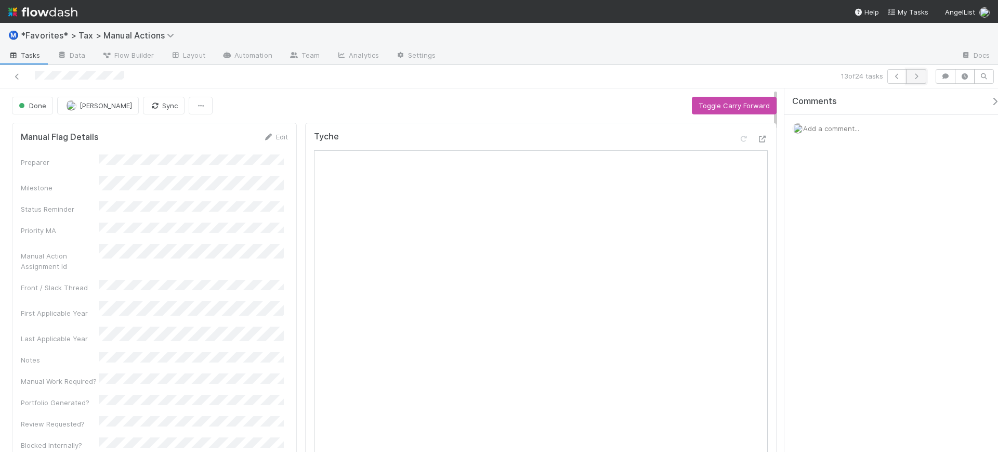
click at [914, 79] on icon "button" at bounding box center [917, 76] width 10 height 6
click at [908, 78] on button "button" at bounding box center [917, 76] width 20 height 15
